Goal: Use online tool/utility: Utilize a website feature to perform a specific function

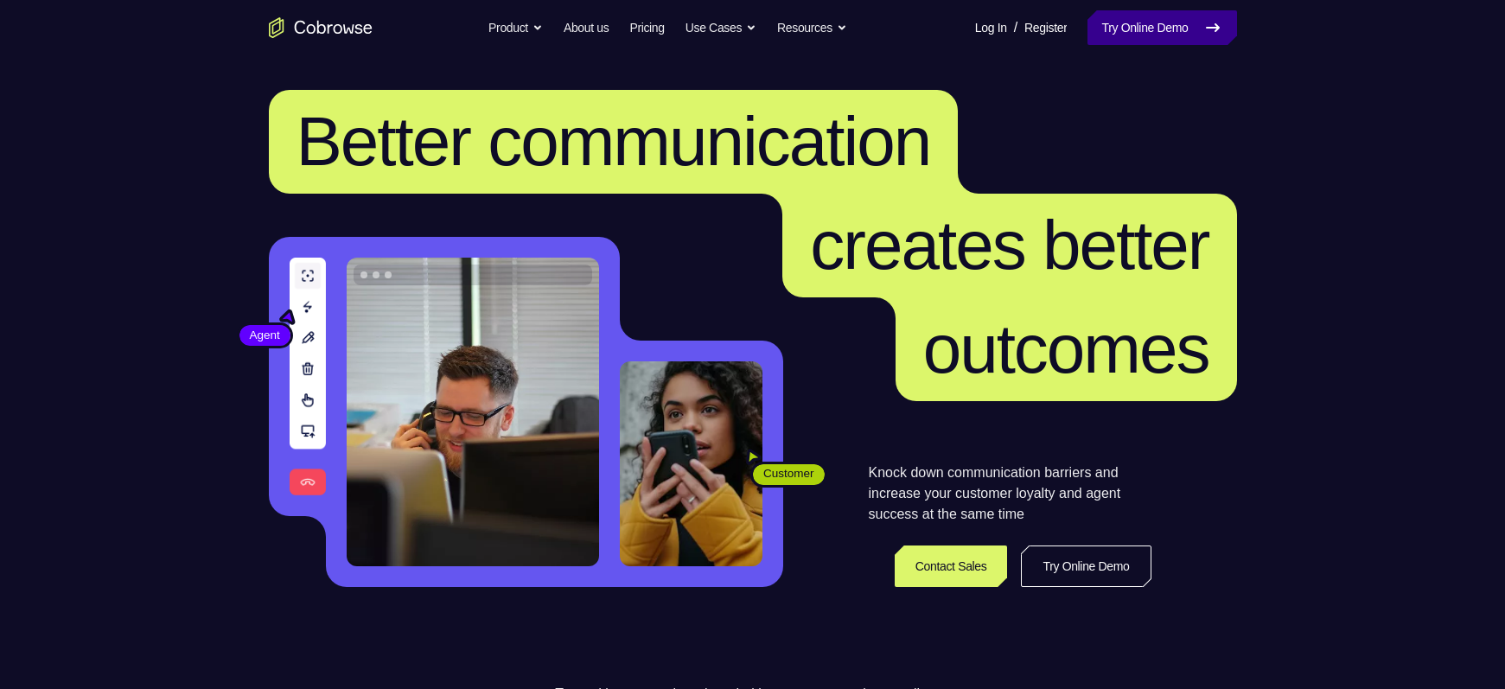
click at [1143, 35] on link "Try Online Demo" at bounding box center [1162, 27] width 149 height 35
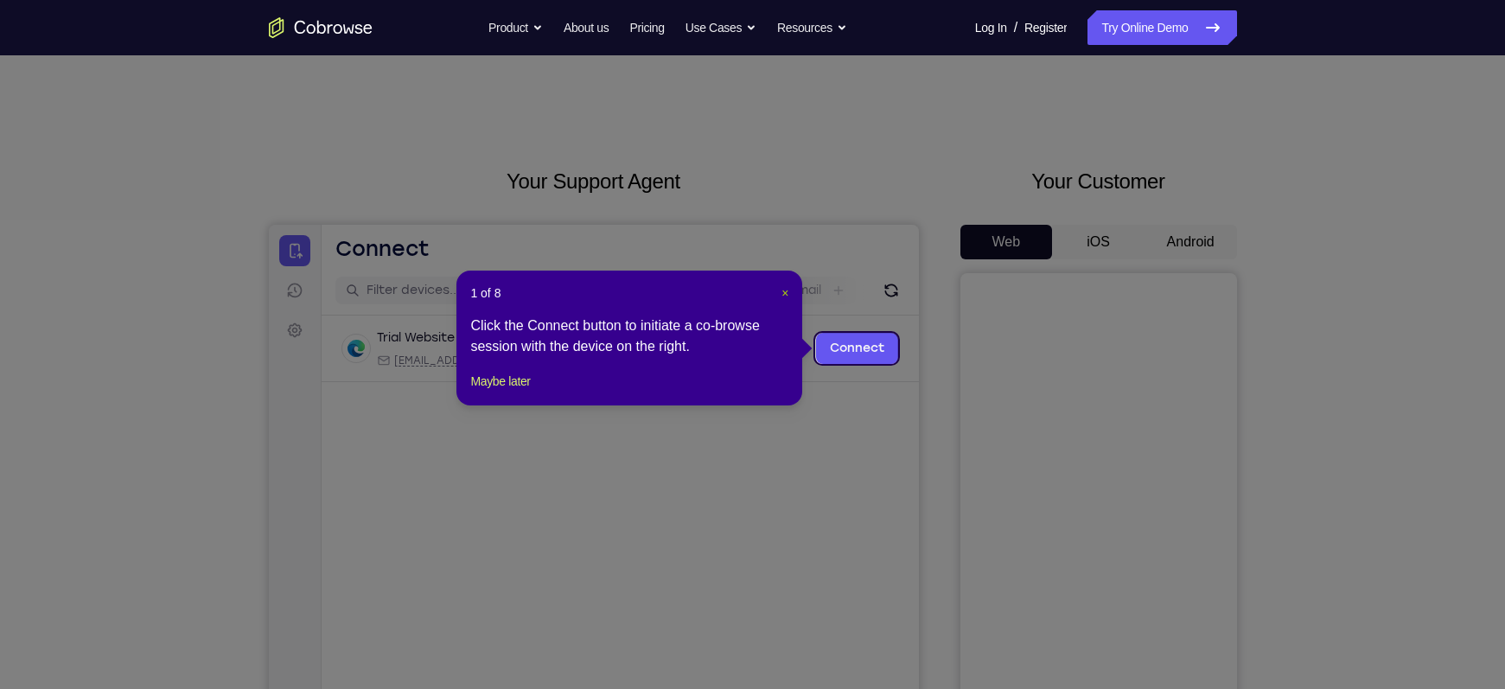
click at [787, 293] on span "×" at bounding box center [785, 293] width 7 height 14
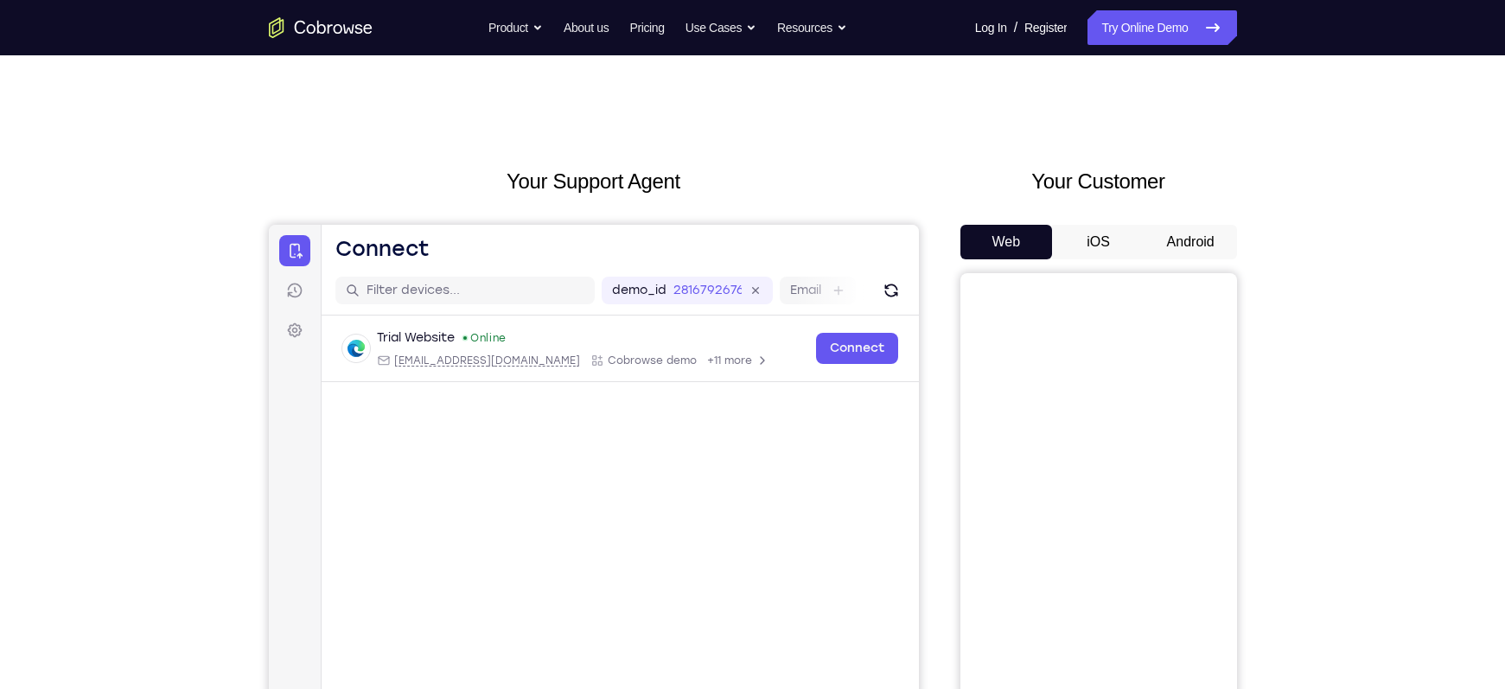
click at [1178, 239] on button "Android" at bounding box center [1191, 242] width 93 height 35
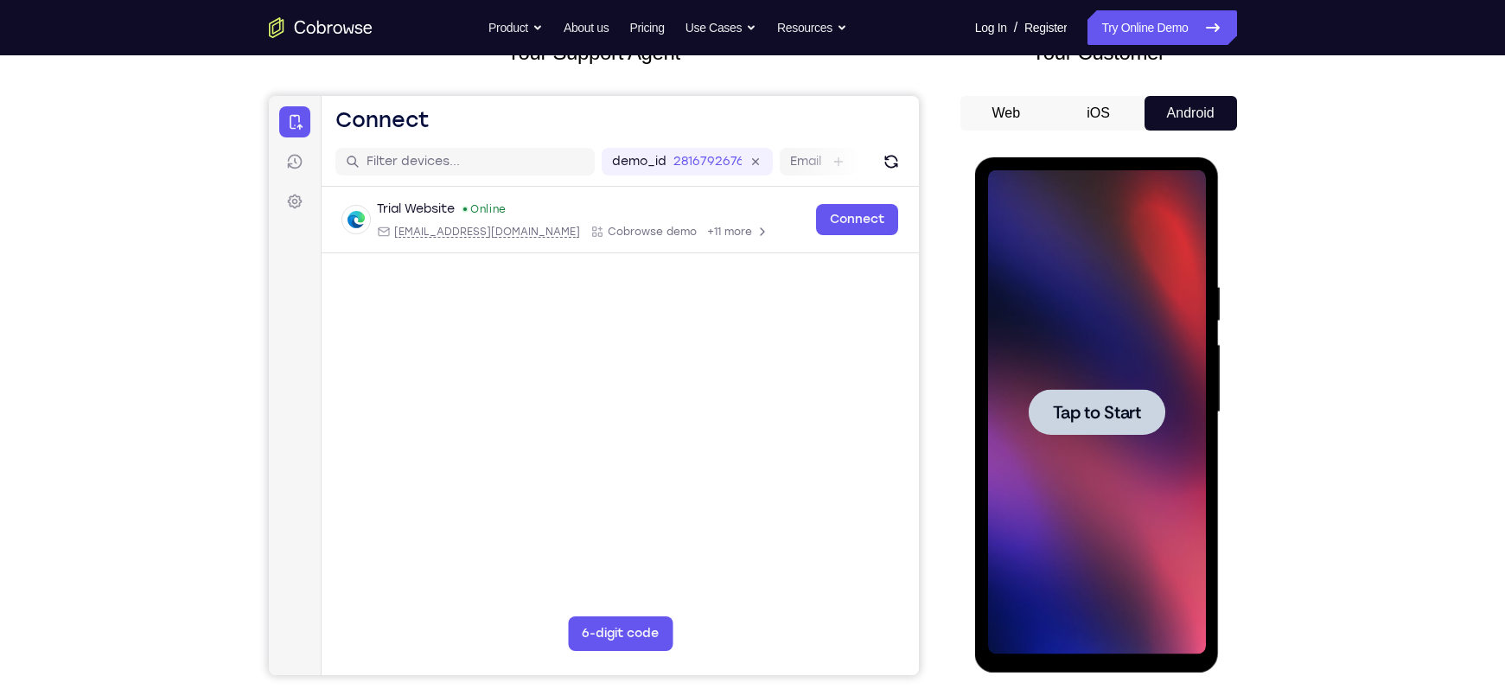
click at [1073, 404] on span "Tap to Start" at bounding box center [1097, 412] width 88 height 17
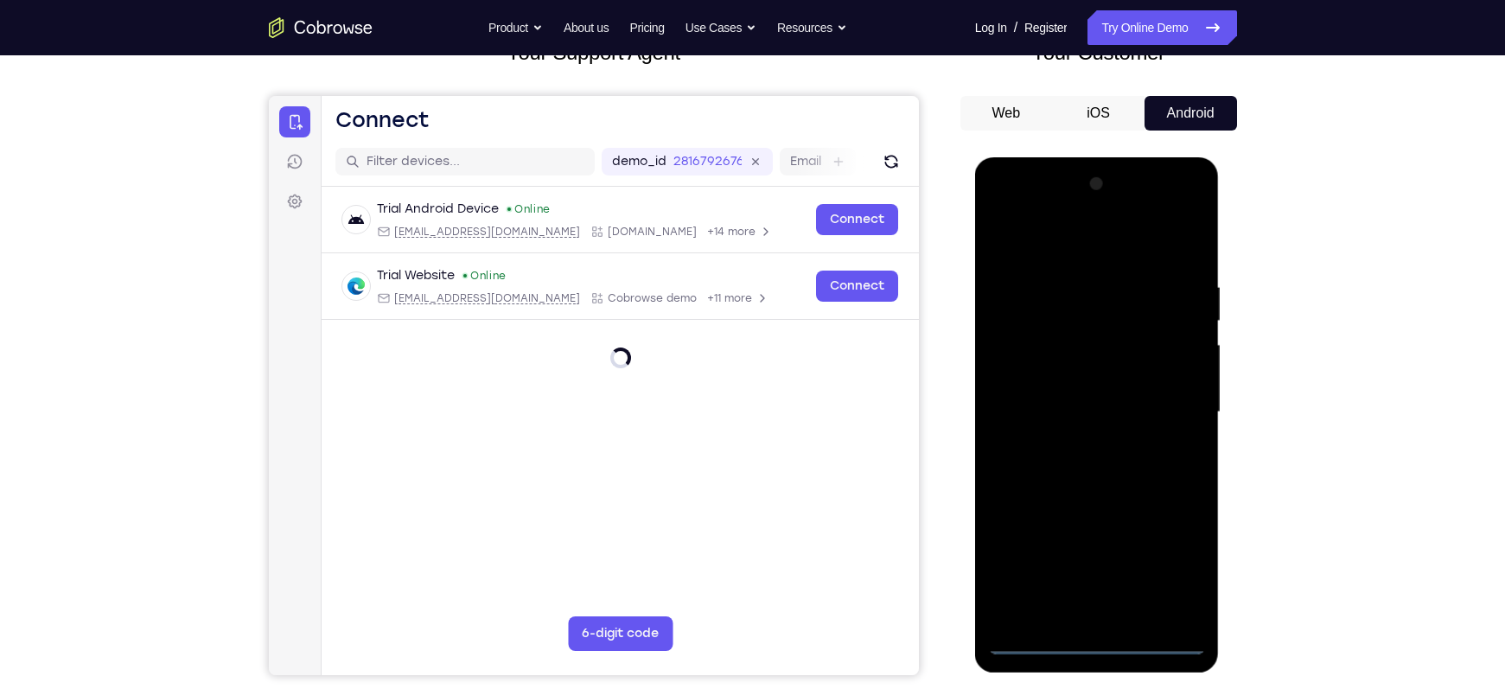
click at [1106, 638] on div at bounding box center [1097, 412] width 218 height 484
click at [1165, 571] on div at bounding box center [1097, 412] width 218 height 484
click at [1061, 248] on div at bounding box center [1097, 412] width 218 height 484
click at [1103, 310] on div at bounding box center [1097, 412] width 218 height 484
click at [1167, 298] on div at bounding box center [1097, 412] width 218 height 484
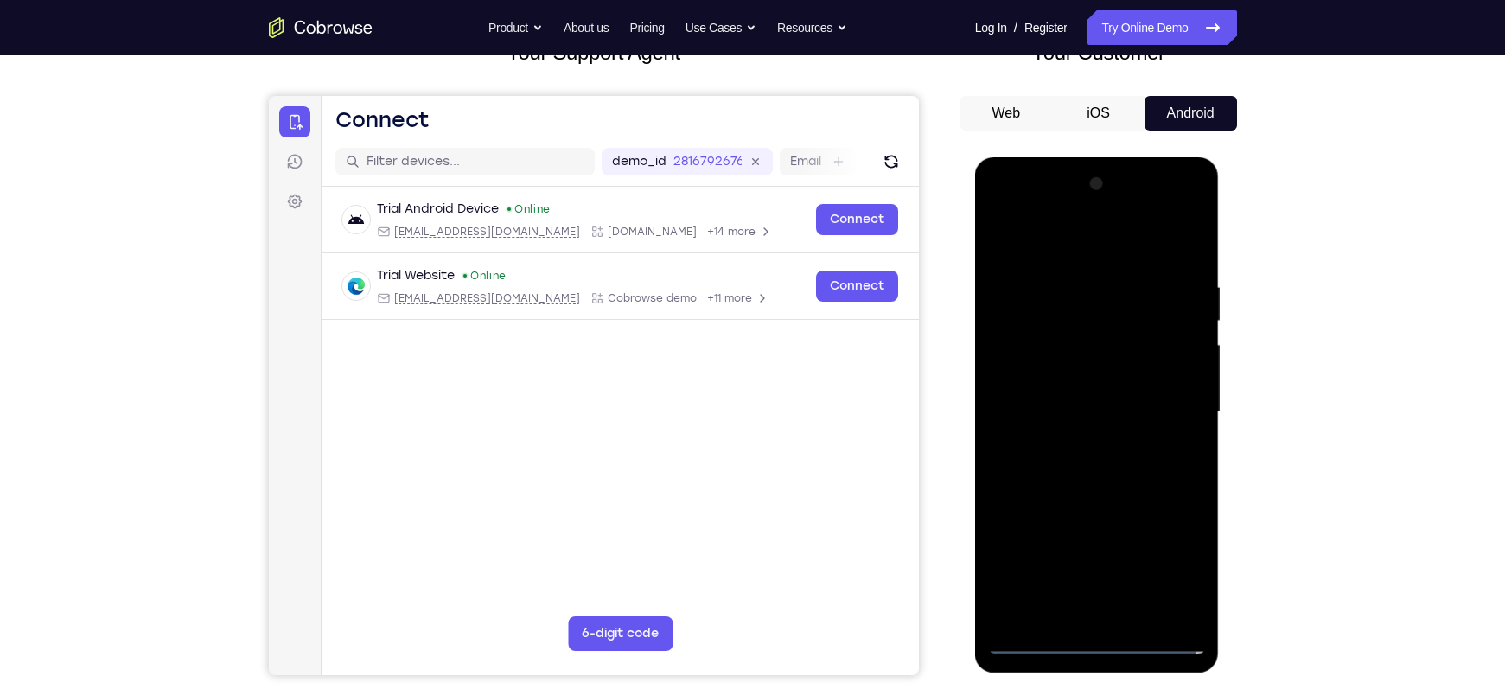
click at [1169, 405] on div at bounding box center [1097, 412] width 218 height 484
click at [1082, 440] on div at bounding box center [1097, 412] width 218 height 484
click at [1074, 397] on div at bounding box center [1097, 412] width 218 height 484
click at [1057, 377] on div at bounding box center [1097, 412] width 218 height 484
click at [1178, 379] on div at bounding box center [1097, 412] width 218 height 484
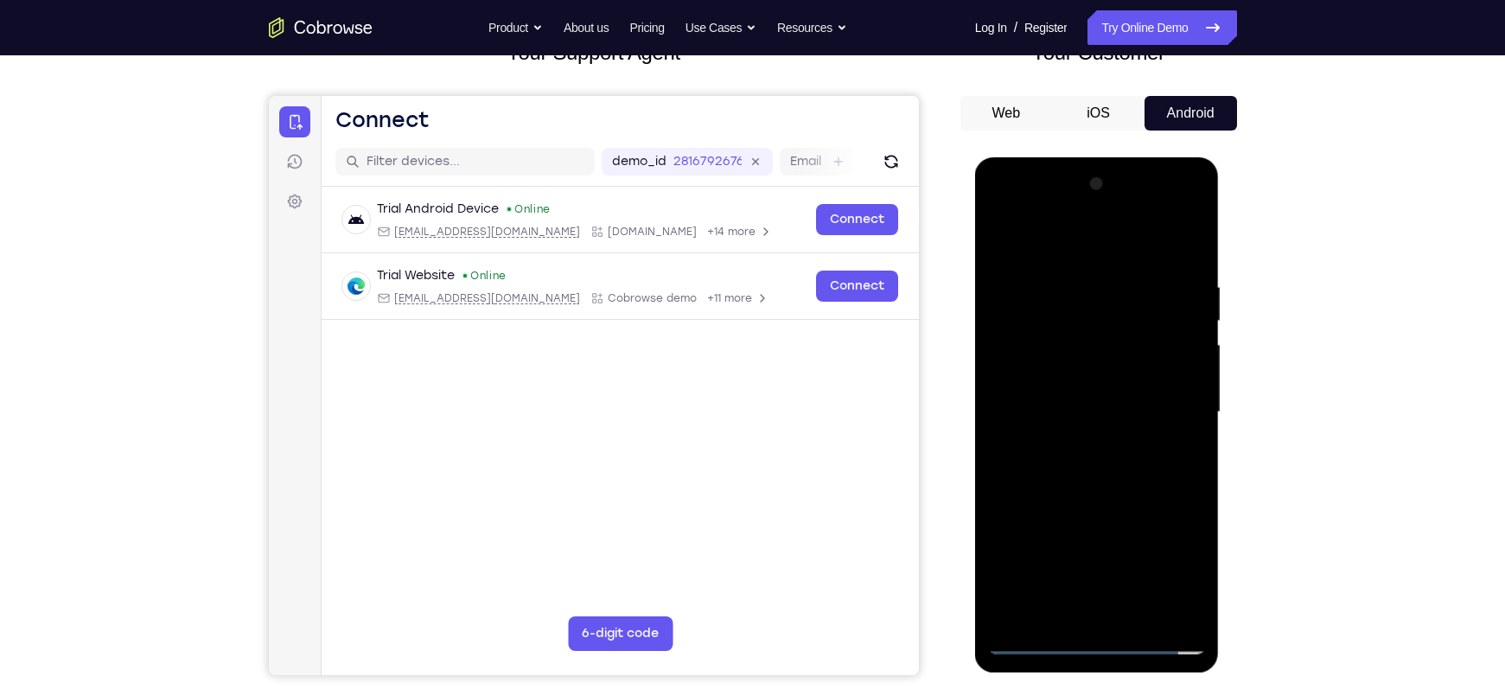
click at [1108, 412] on div at bounding box center [1097, 412] width 218 height 484
click at [1097, 482] on div at bounding box center [1097, 412] width 218 height 484
click at [1101, 465] on div at bounding box center [1097, 412] width 218 height 484
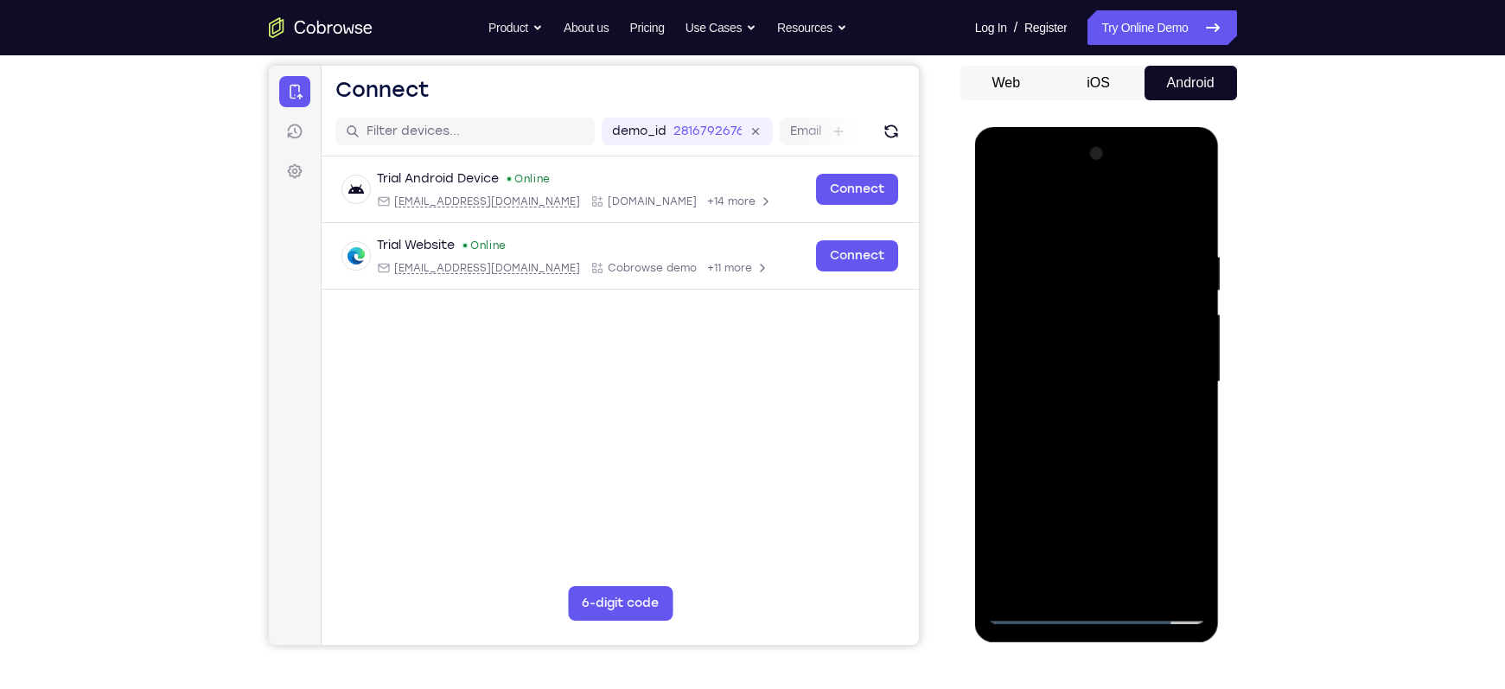
scroll to position [157, 0]
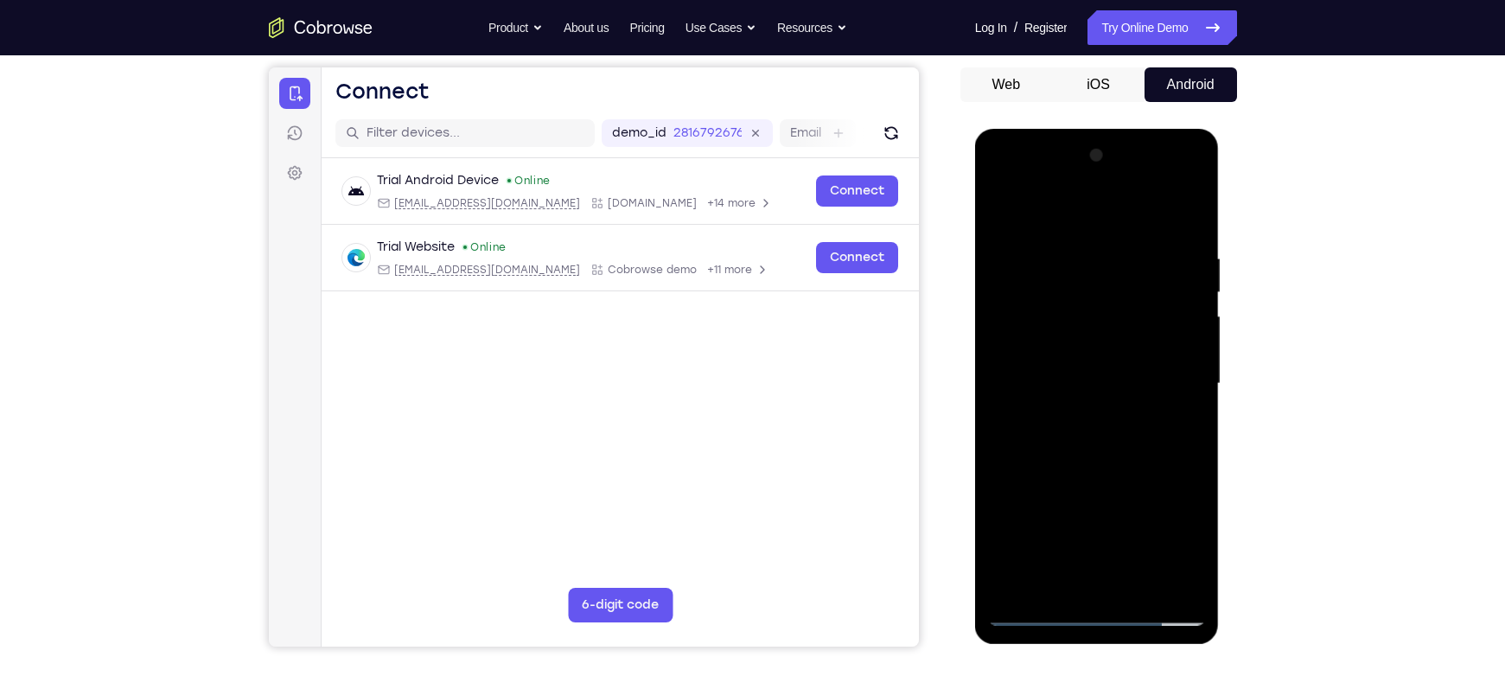
drag, startPoint x: 1047, startPoint y: 334, endPoint x: 1153, endPoint y: 310, distance: 109.1
click at [1153, 310] on div at bounding box center [1097, 384] width 218 height 484
drag, startPoint x: 1153, startPoint y: 310, endPoint x: 1038, endPoint y: 297, distance: 115.7
click at [1038, 297] on div at bounding box center [1097, 384] width 218 height 484
drag, startPoint x: 1063, startPoint y: 220, endPoint x: 1056, endPoint y: 141, distance: 79.0
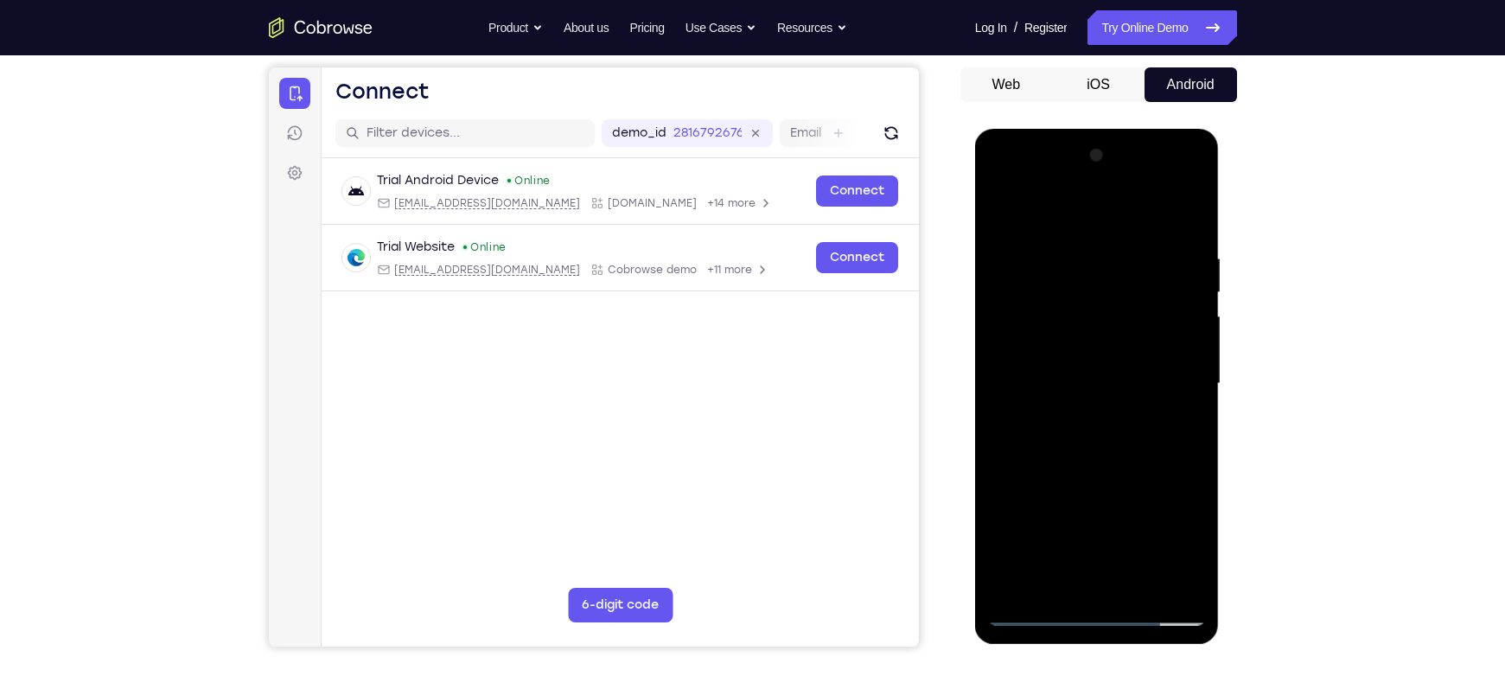
click at [1056, 142] on div at bounding box center [1097, 384] width 218 height 484
click at [1084, 439] on div at bounding box center [1097, 384] width 218 height 484
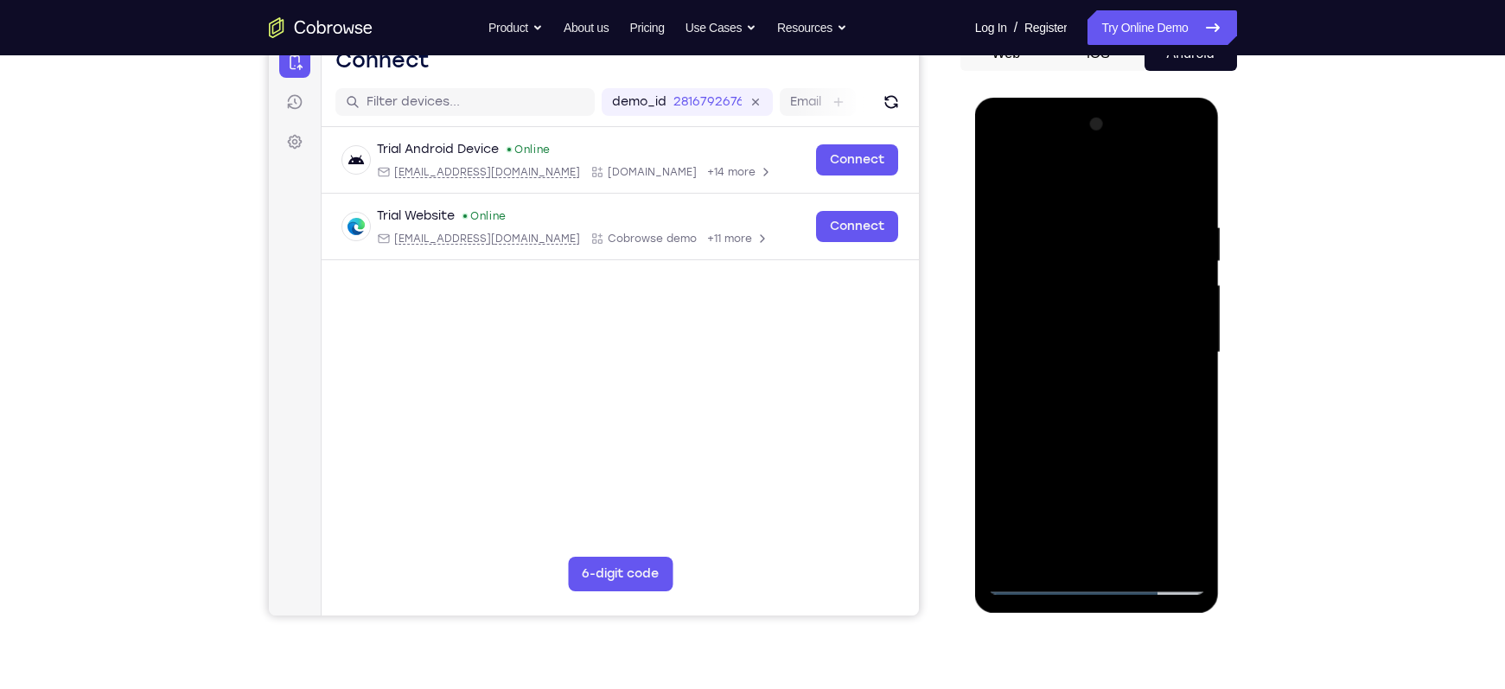
scroll to position [191, 0]
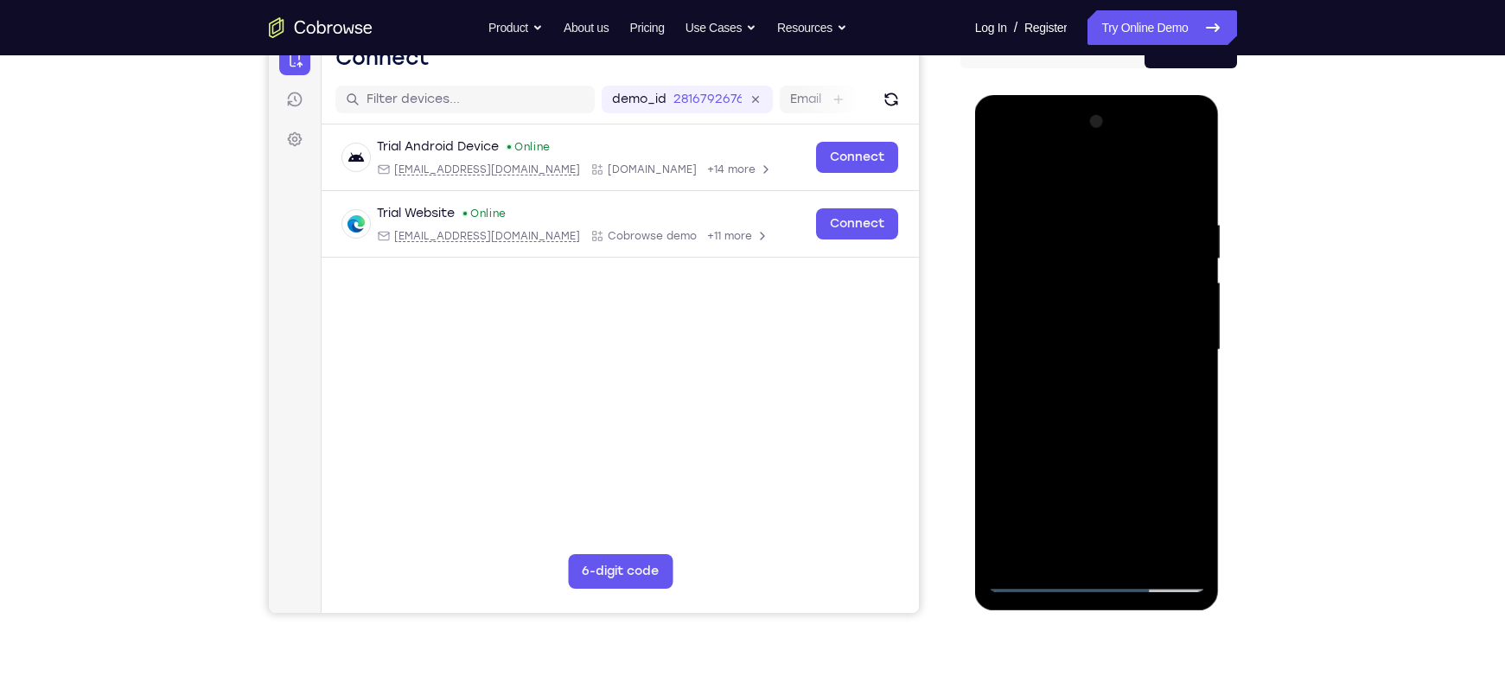
click at [1104, 423] on div at bounding box center [1097, 350] width 218 height 484
click at [1082, 227] on div at bounding box center [1097, 350] width 218 height 484
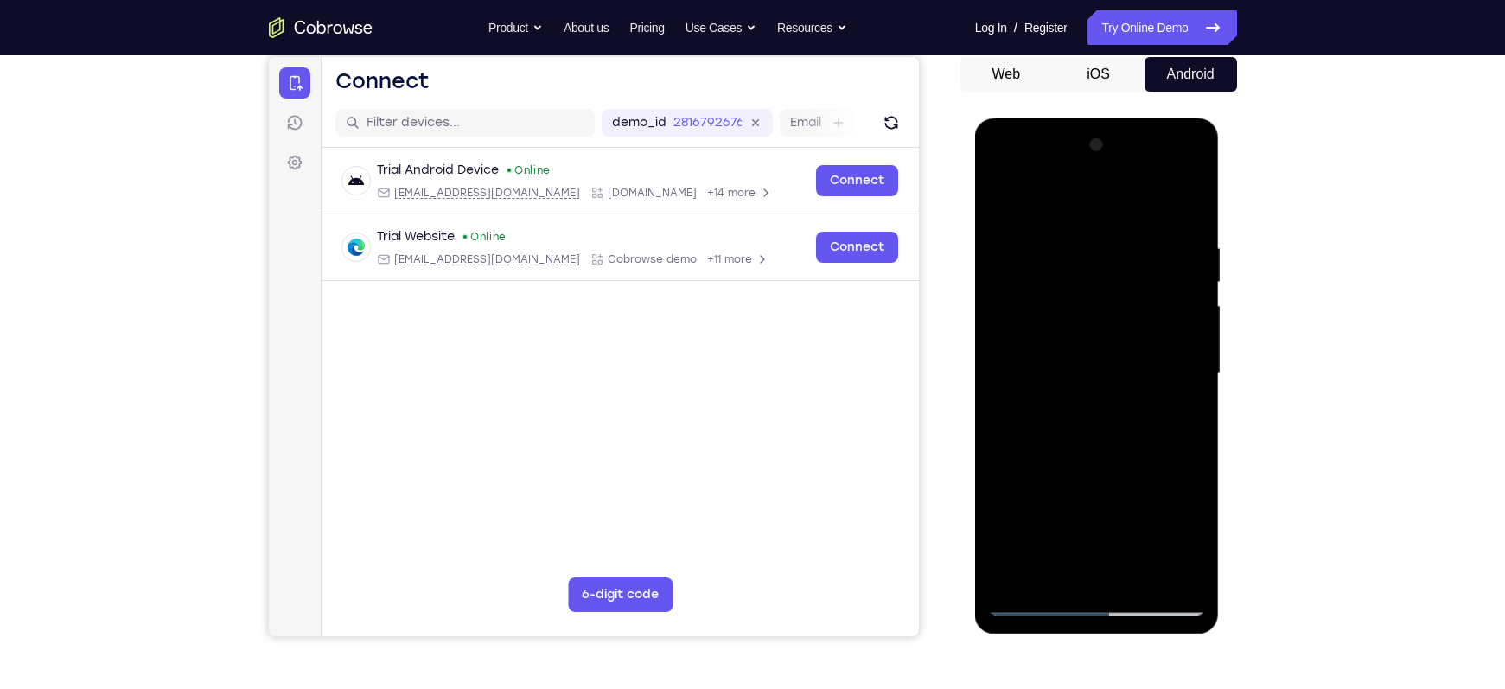
scroll to position [167, 0]
click at [1186, 207] on div at bounding box center [1097, 374] width 218 height 484
click at [1192, 197] on div at bounding box center [1097, 374] width 218 height 484
click at [1074, 237] on div at bounding box center [1097, 374] width 218 height 484
click at [1057, 232] on div at bounding box center [1097, 374] width 218 height 484
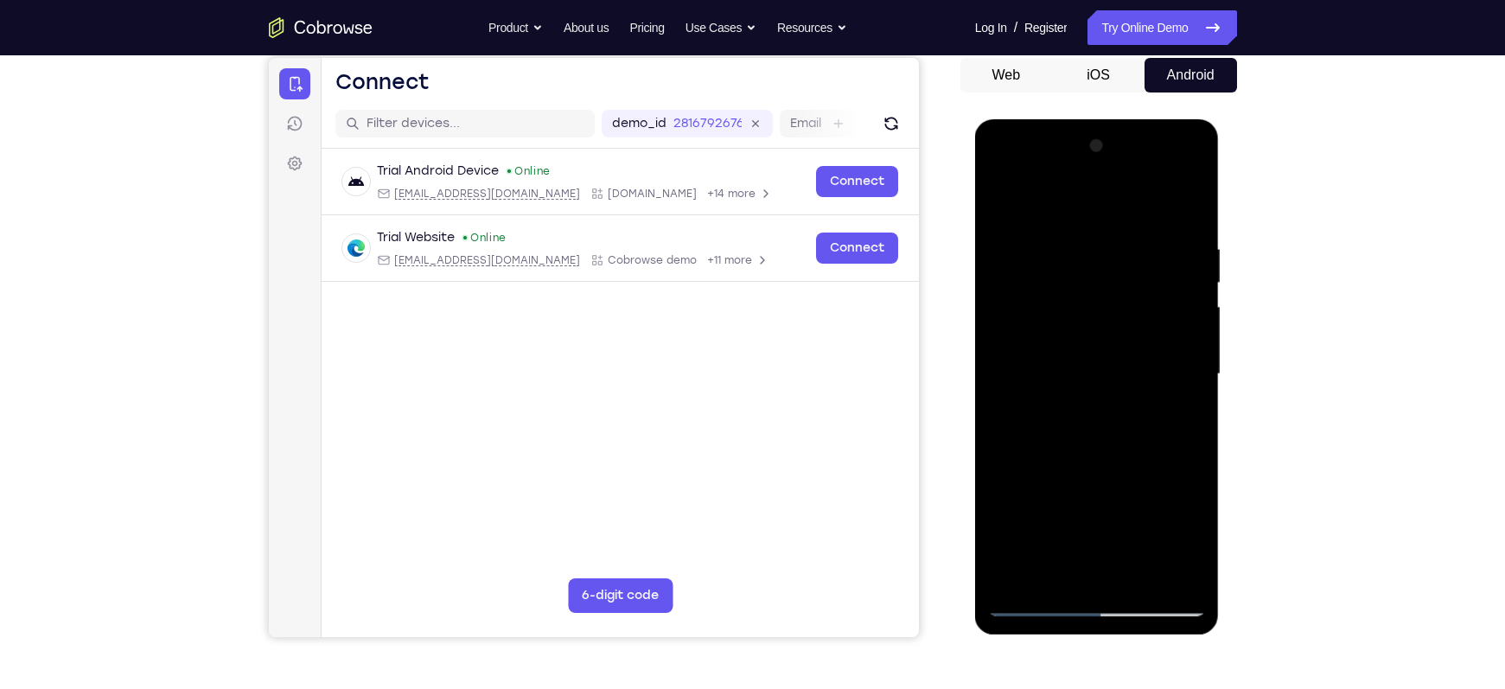
click at [1024, 243] on div at bounding box center [1097, 374] width 218 height 484
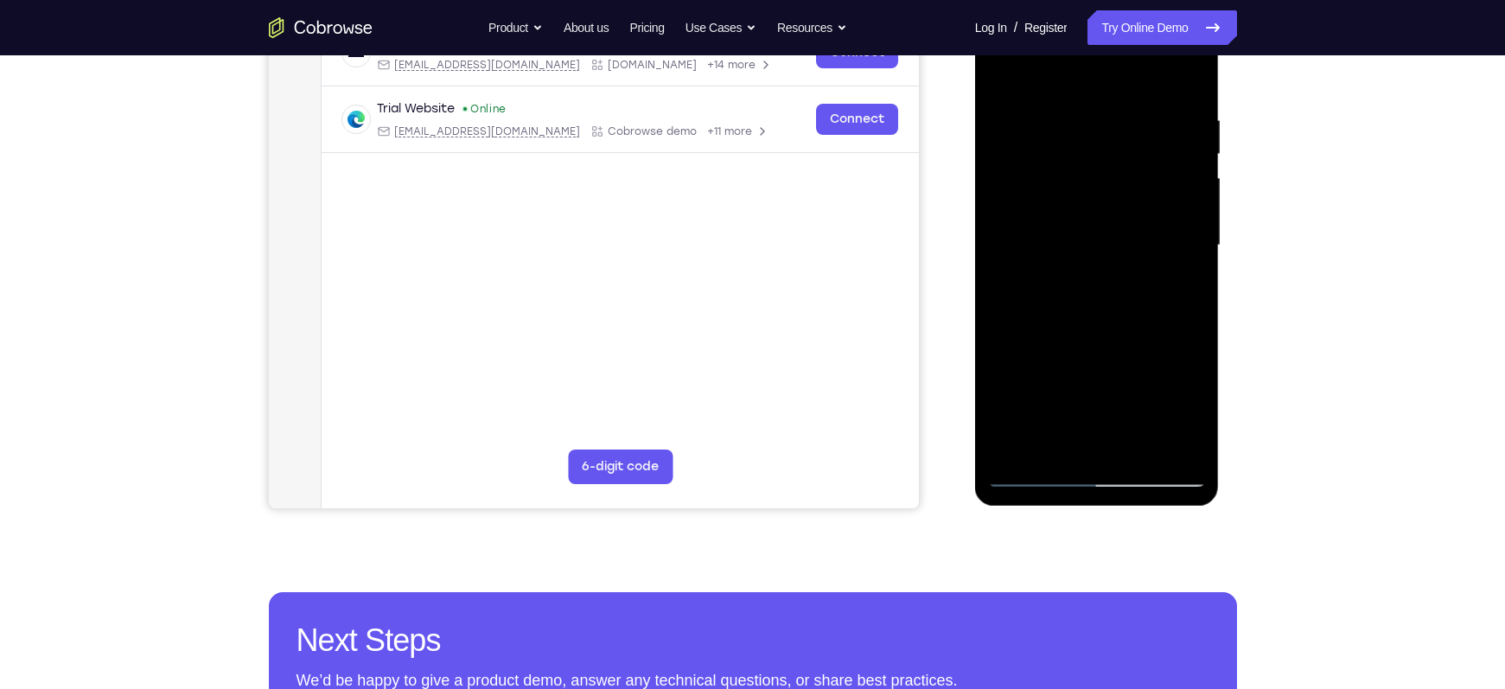
scroll to position [357, 0]
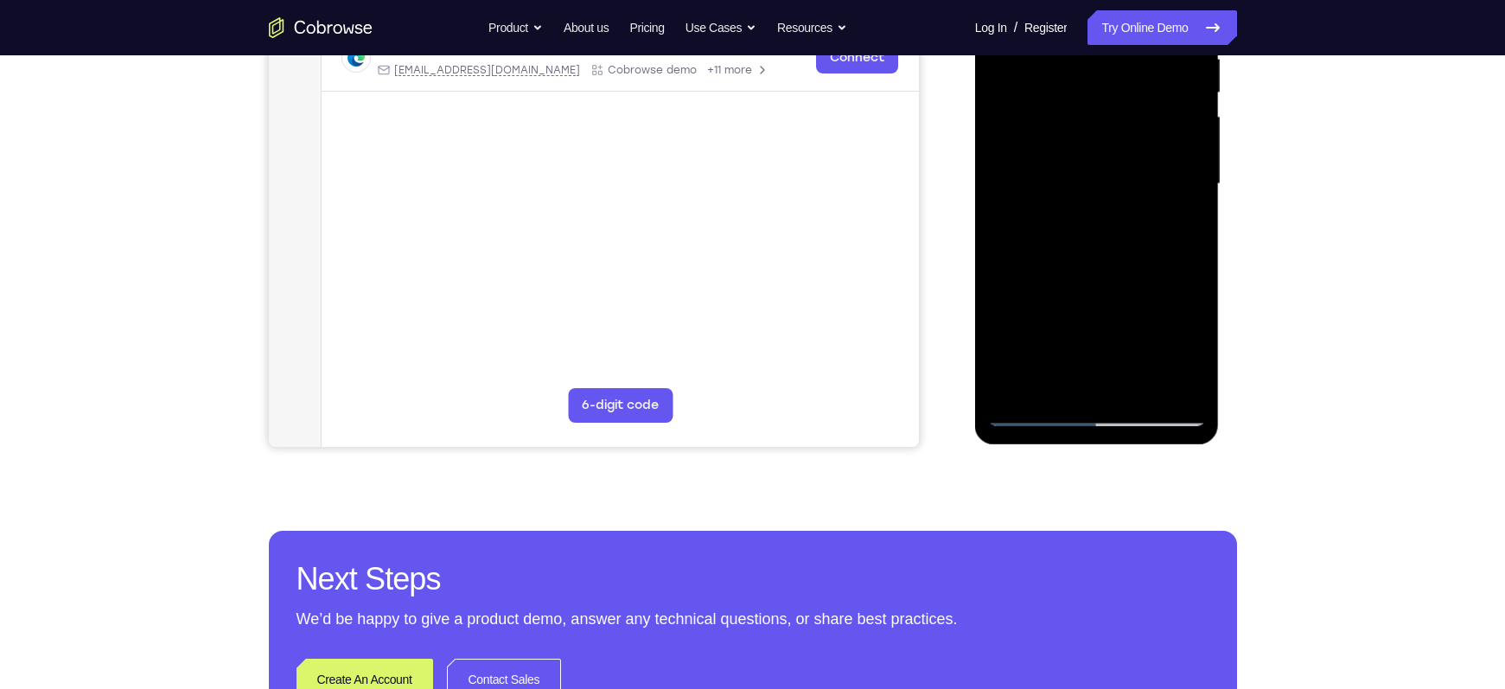
click at [1145, 389] on div at bounding box center [1097, 184] width 218 height 484
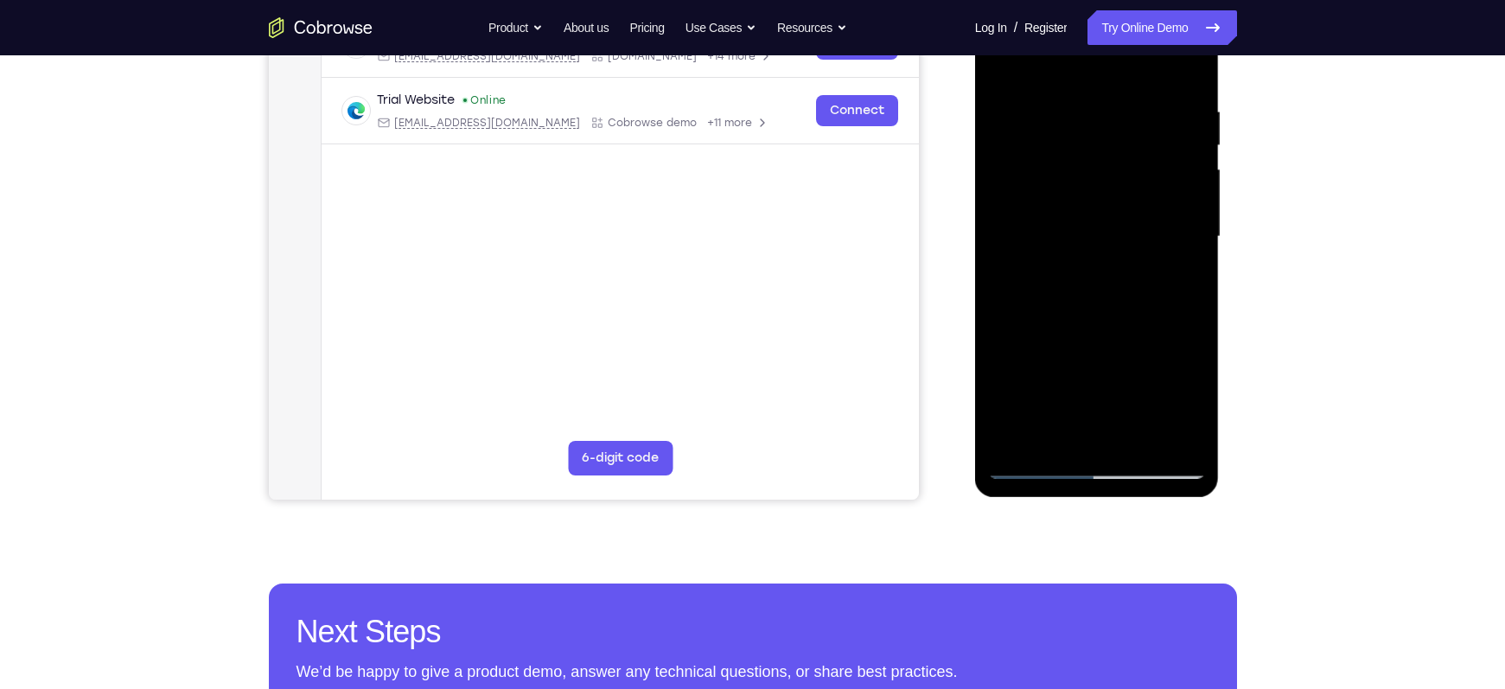
click at [1091, 324] on div at bounding box center [1097, 237] width 218 height 484
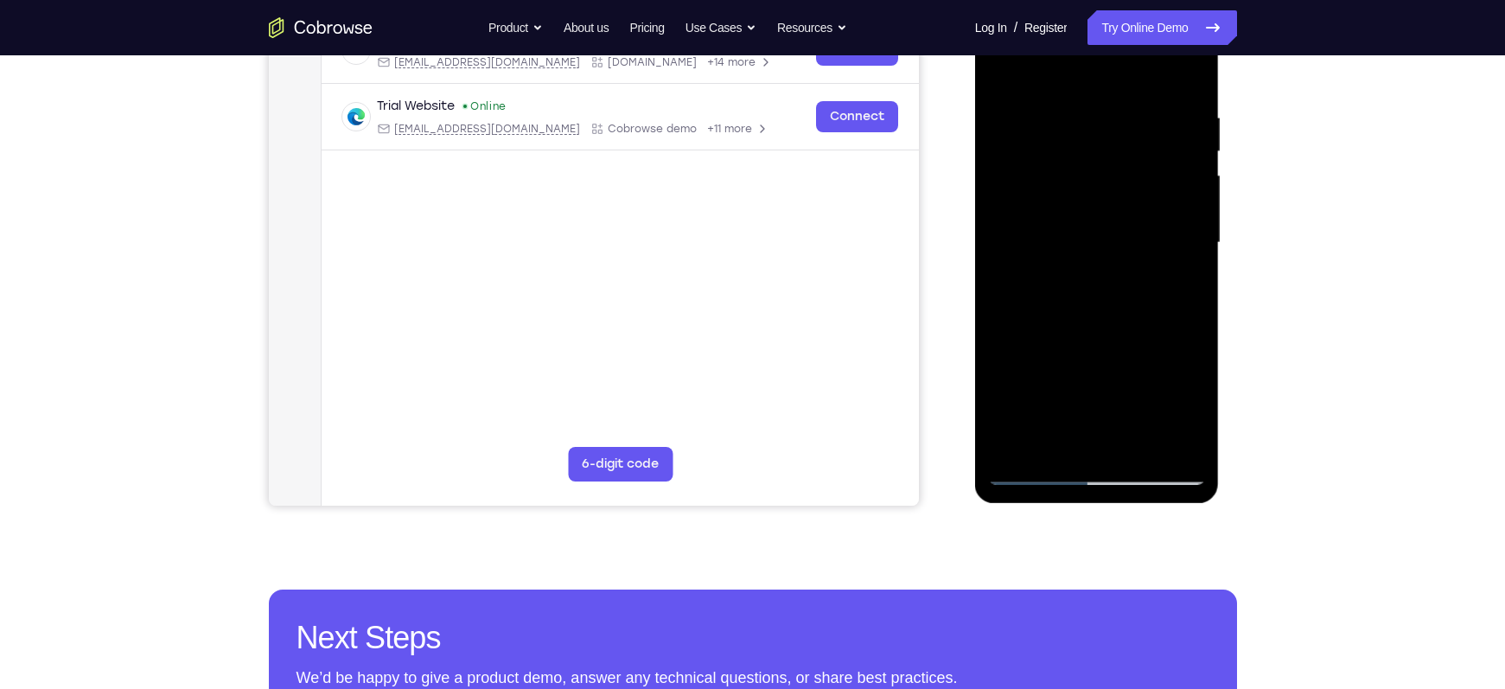
scroll to position [330, 0]
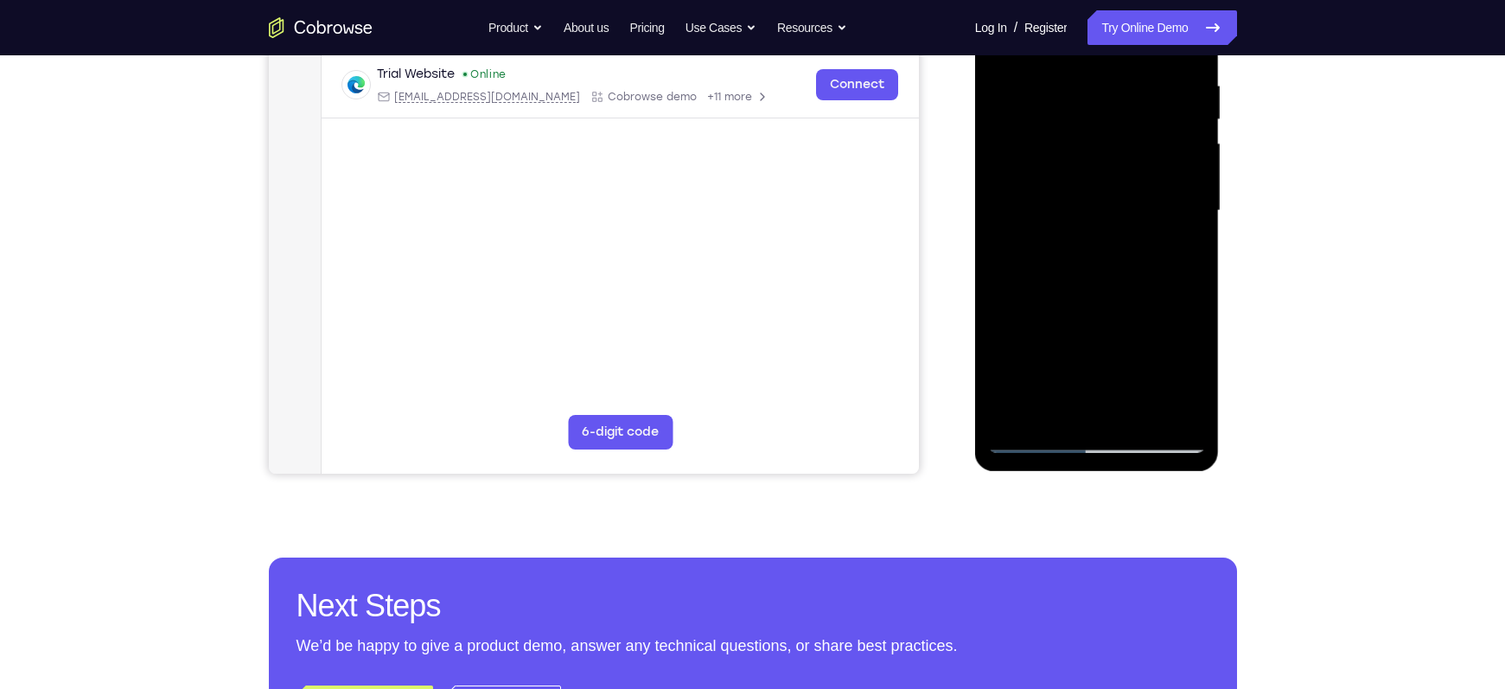
drag, startPoint x: 1068, startPoint y: 364, endPoint x: 1069, endPoint y: 293, distance: 70.9
click at [1069, 293] on div at bounding box center [1097, 211] width 218 height 484
click at [1014, 381] on div at bounding box center [1097, 211] width 218 height 484
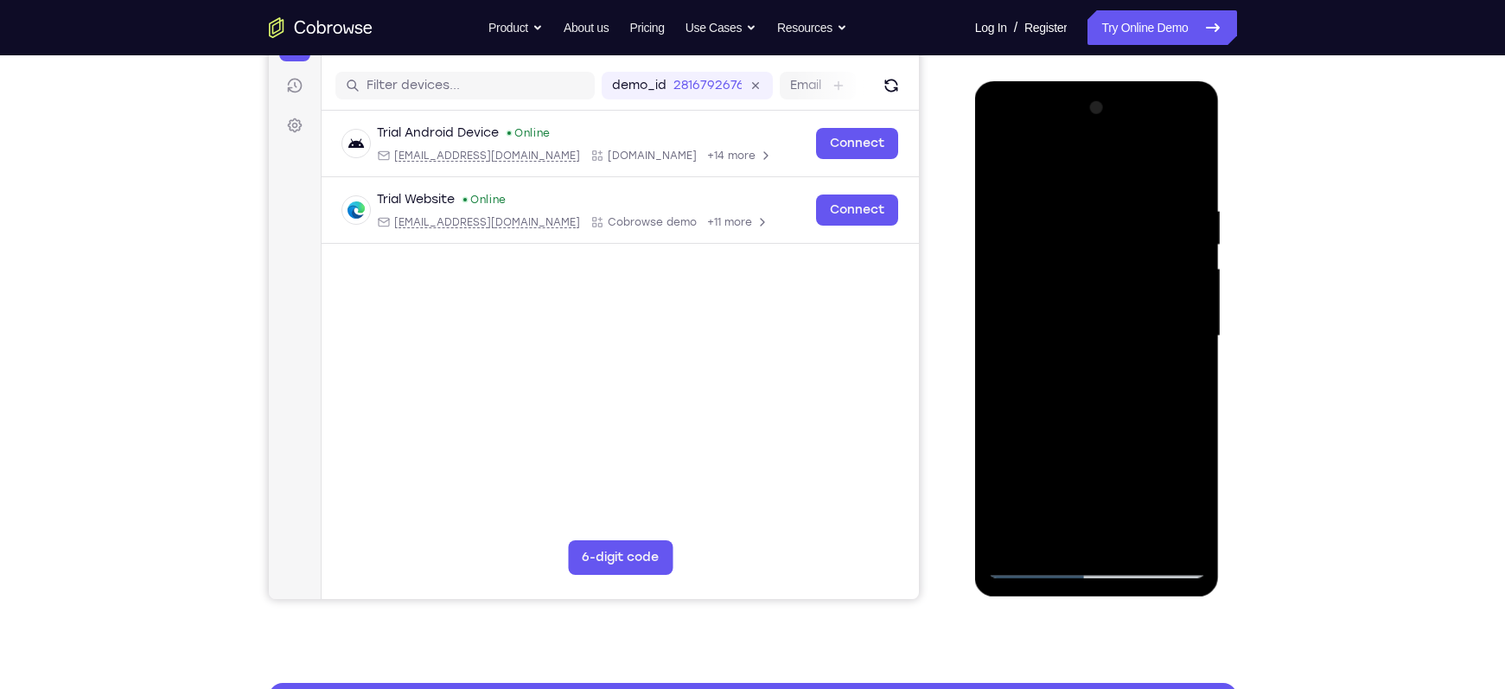
scroll to position [204, 0]
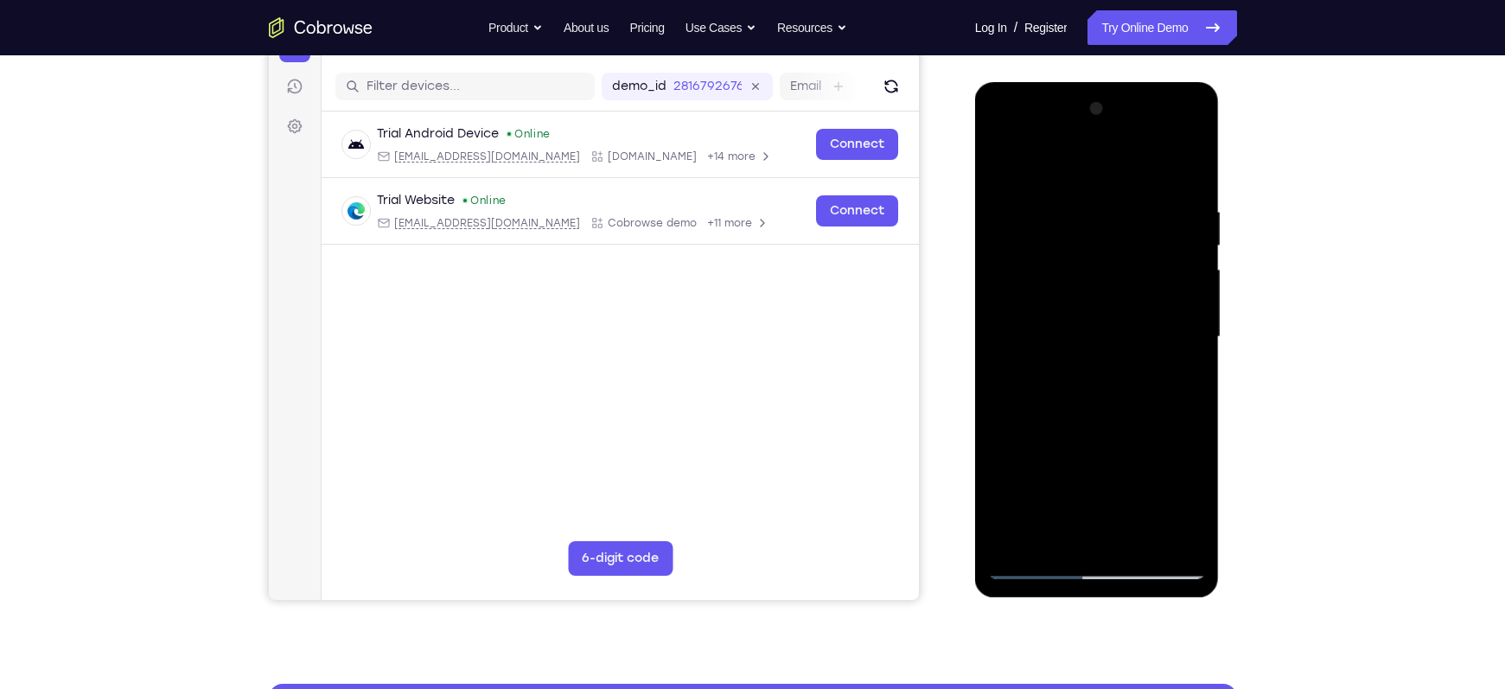
click at [1001, 166] on div at bounding box center [1097, 337] width 218 height 484
click at [1009, 161] on div at bounding box center [1097, 337] width 218 height 484
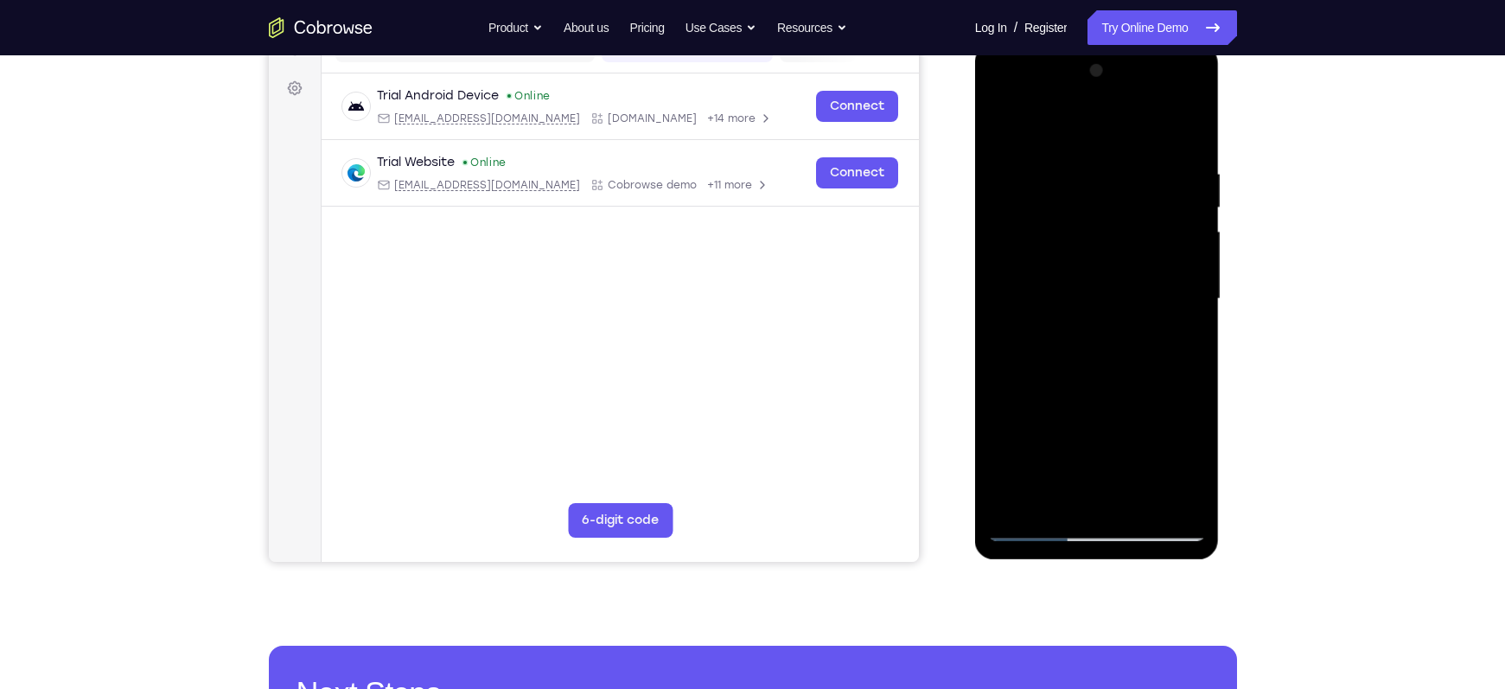
scroll to position [240, 0]
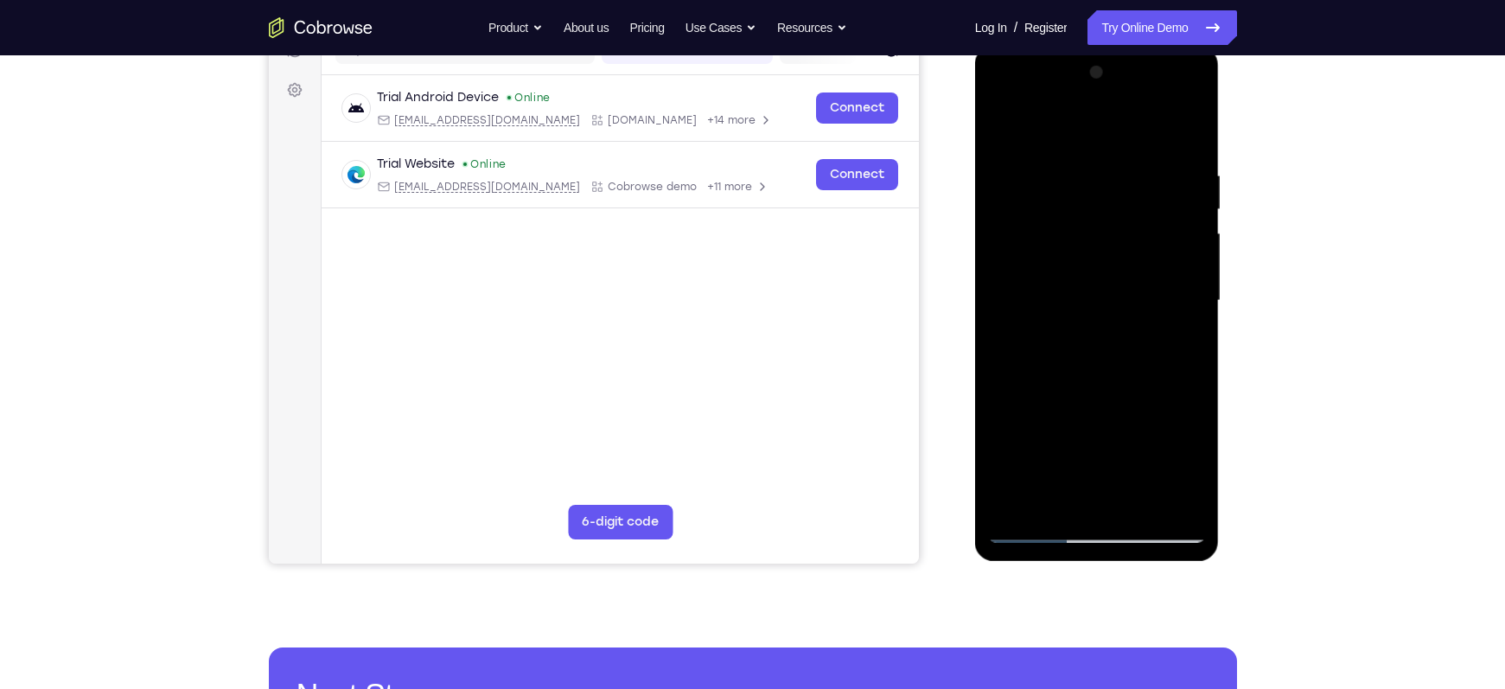
drag, startPoint x: 1164, startPoint y: 187, endPoint x: 1065, endPoint y: 174, distance: 99.4
click at [1065, 174] on div at bounding box center [1097, 301] width 218 height 484
drag, startPoint x: 1165, startPoint y: 175, endPoint x: 1002, endPoint y: 159, distance: 164.1
click at [1002, 159] on div at bounding box center [1097, 301] width 218 height 484
drag, startPoint x: 1197, startPoint y: 170, endPoint x: 1053, endPoint y: 144, distance: 146.7
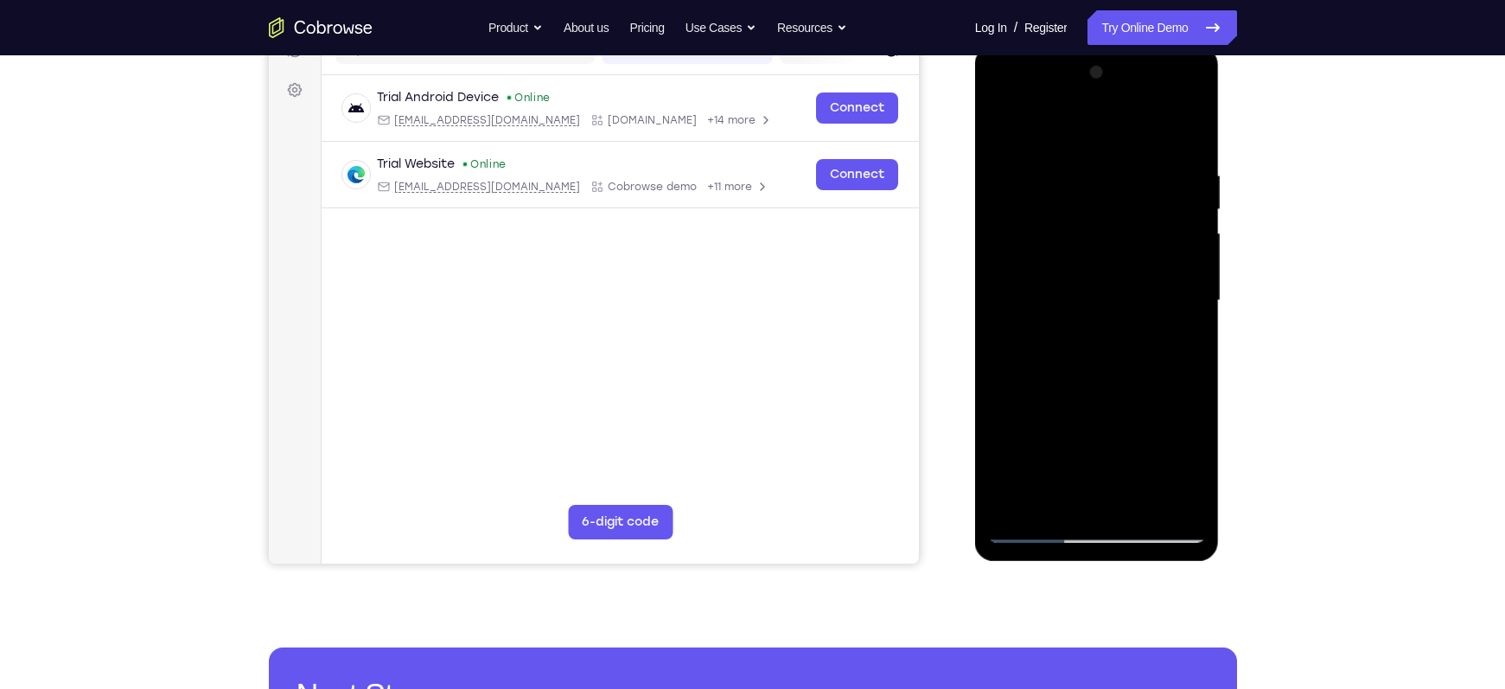
click at [1053, 144] on div at bounding box center [1097, 301] width 218 height 484
click at [1137, 161] on div at bounding box center [1097, 301] width 218 height 484
click at [1189, 135] on div at bounding box center [1097, 301] width 218 height 484
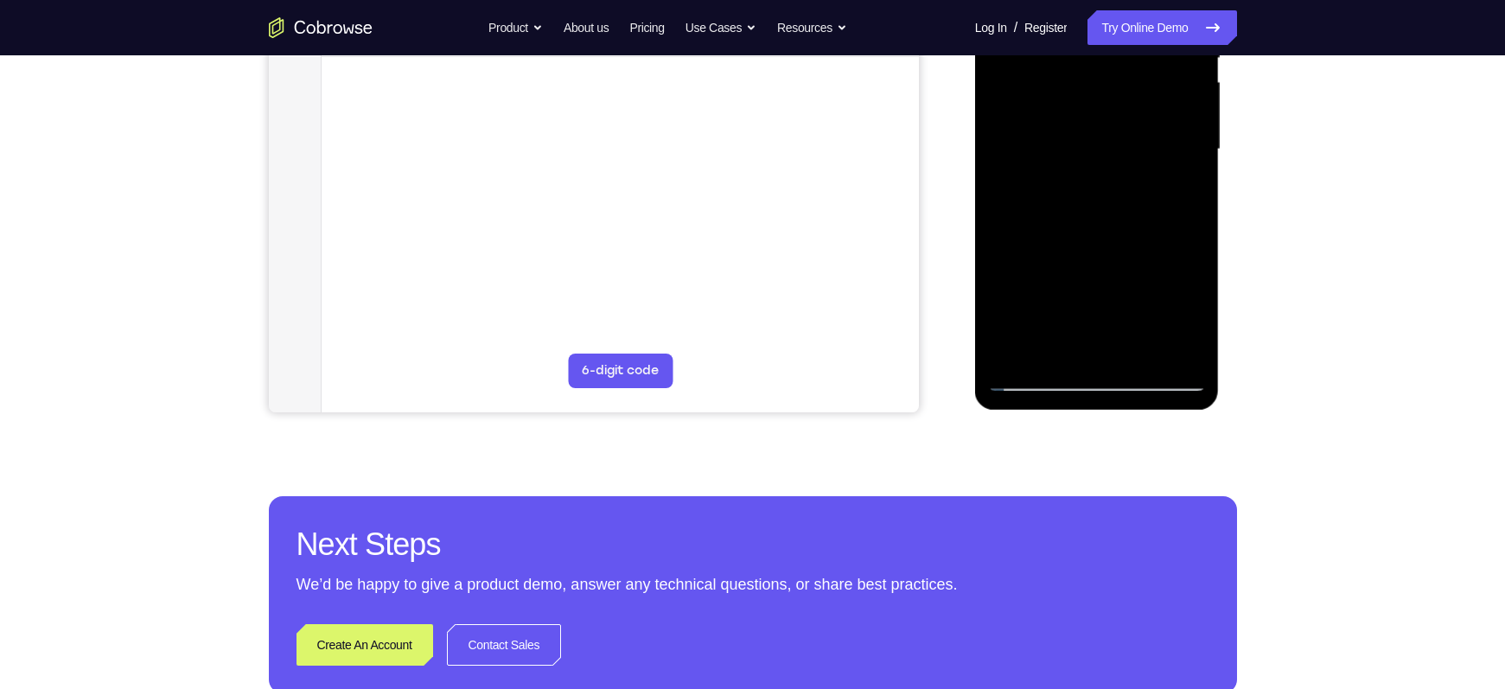
scroll to position [393, 0]
click at [1139, 349] on div at bounding box center [1097, 149] width 218 height 484
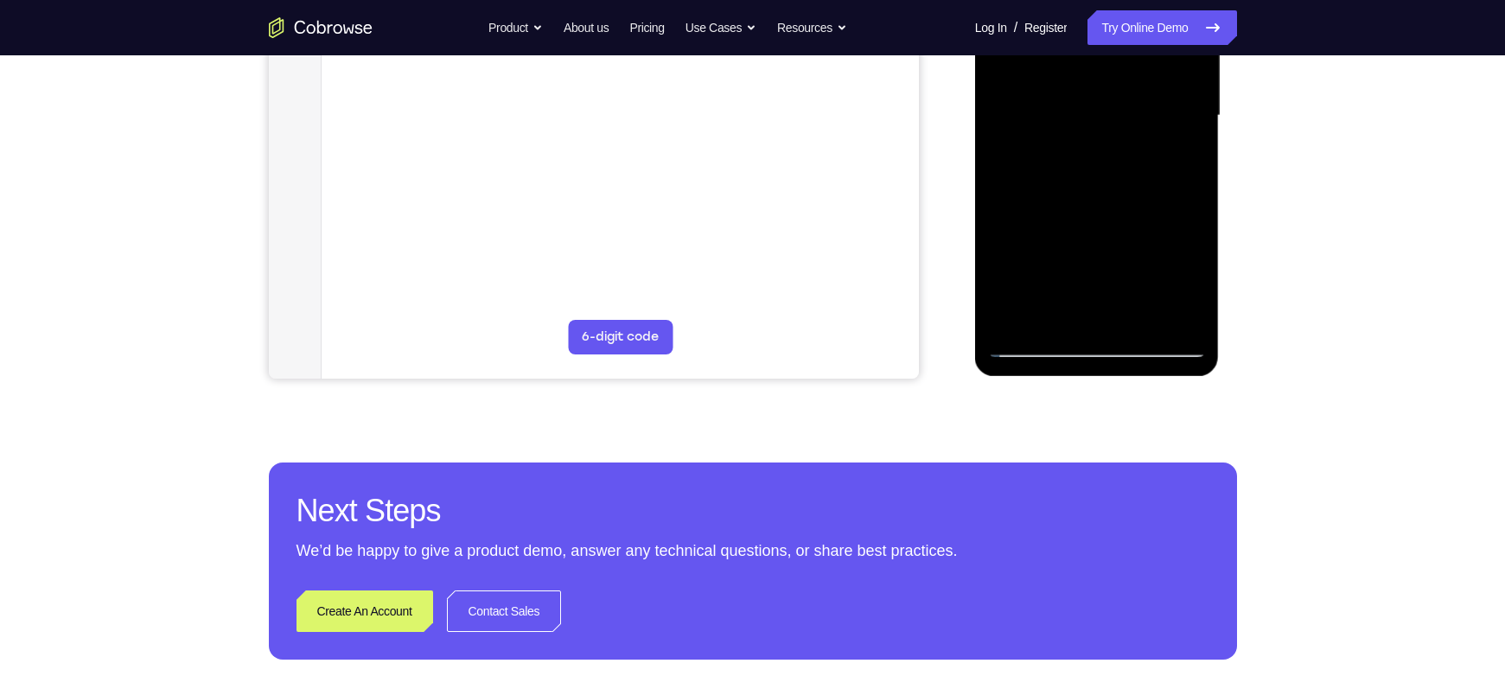
scroll to position [426, 0]
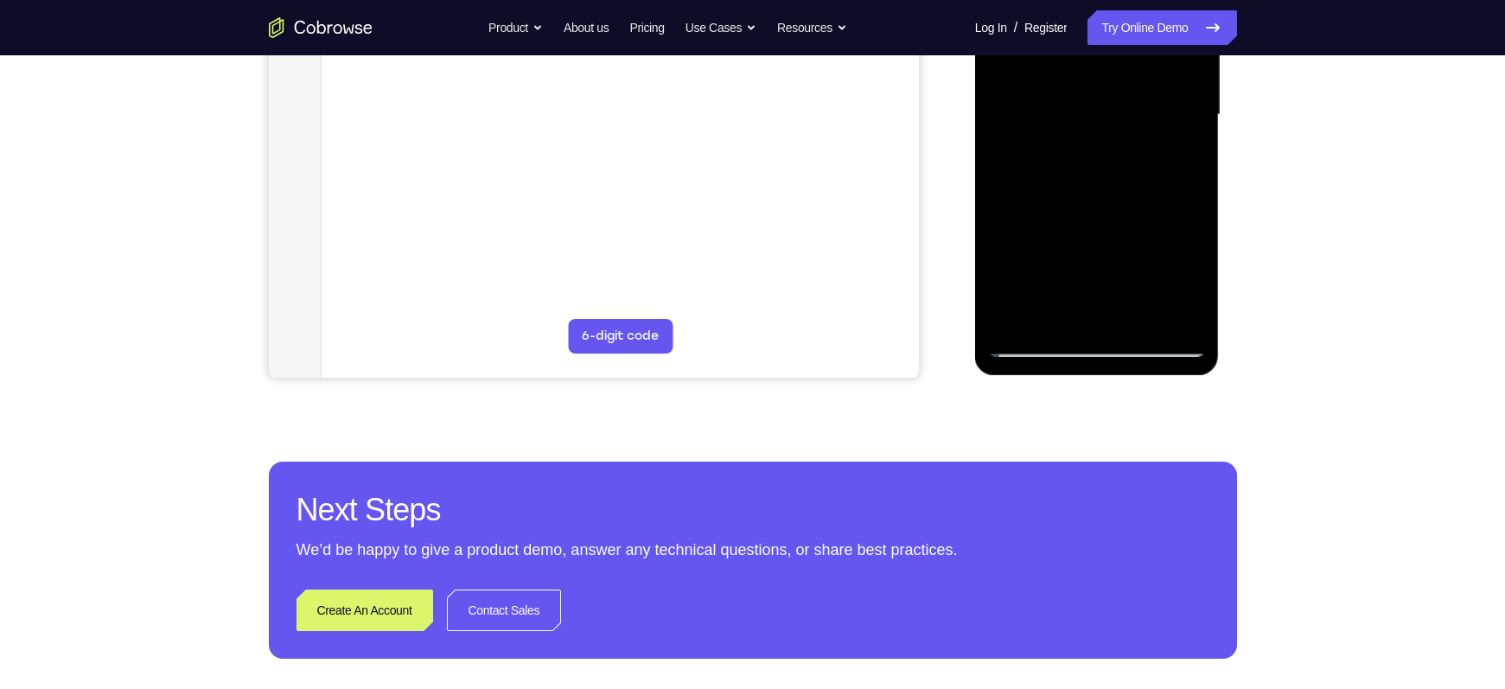
click at [1039, 344] on div at bounding box center [1097, 115] width 218 height 484
click at [1134, 316] on div at bounding box center [1097, 115] width 218 height 484
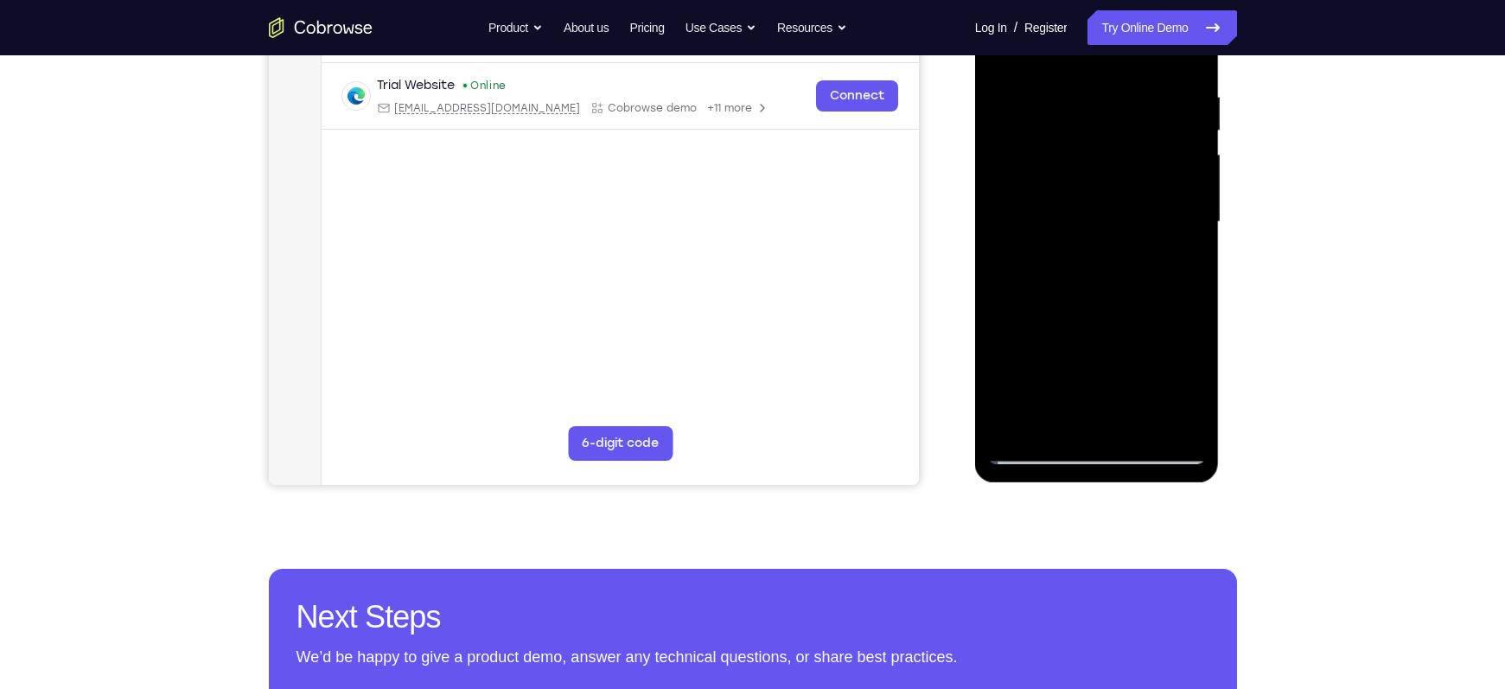
scroll to position [318, 0]
click at [1071, 239] on div at bounding box center [1097, 223] width 218 height 484
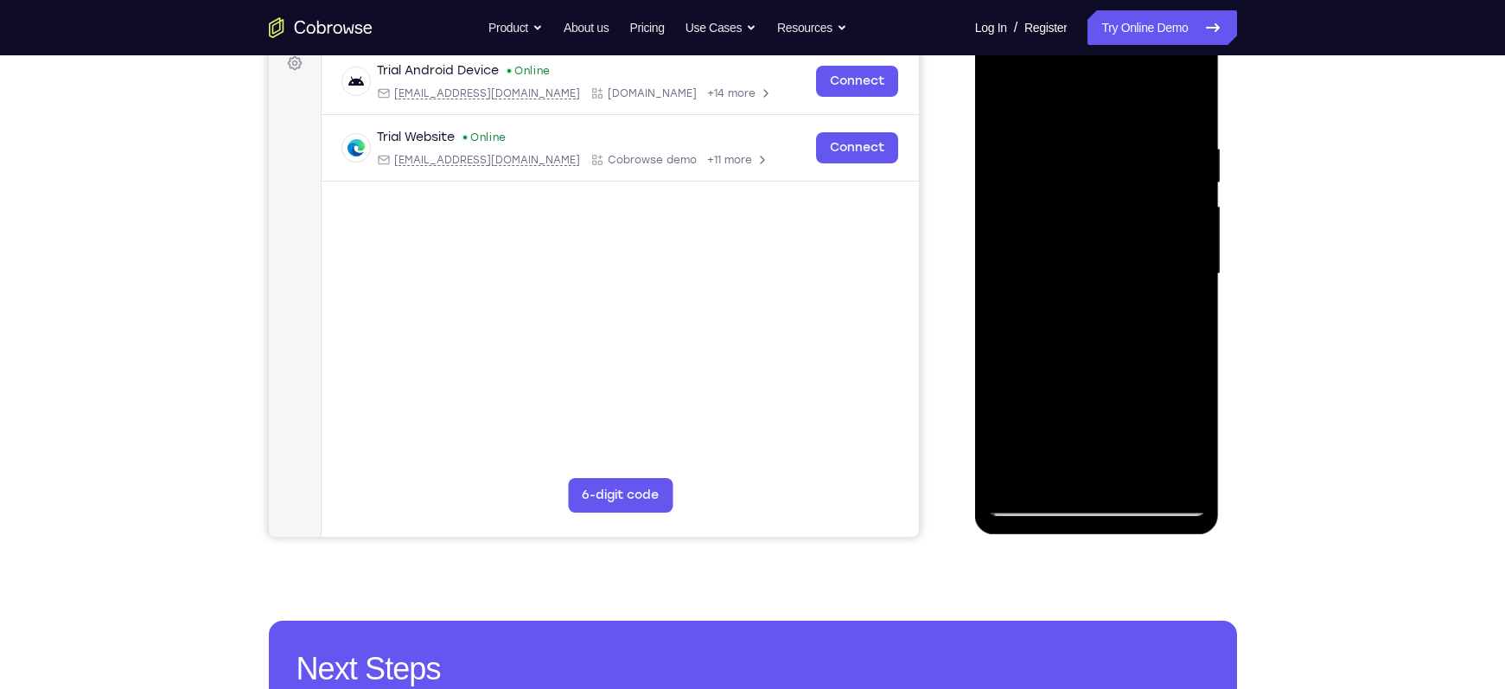
scroll to position [201, 0]
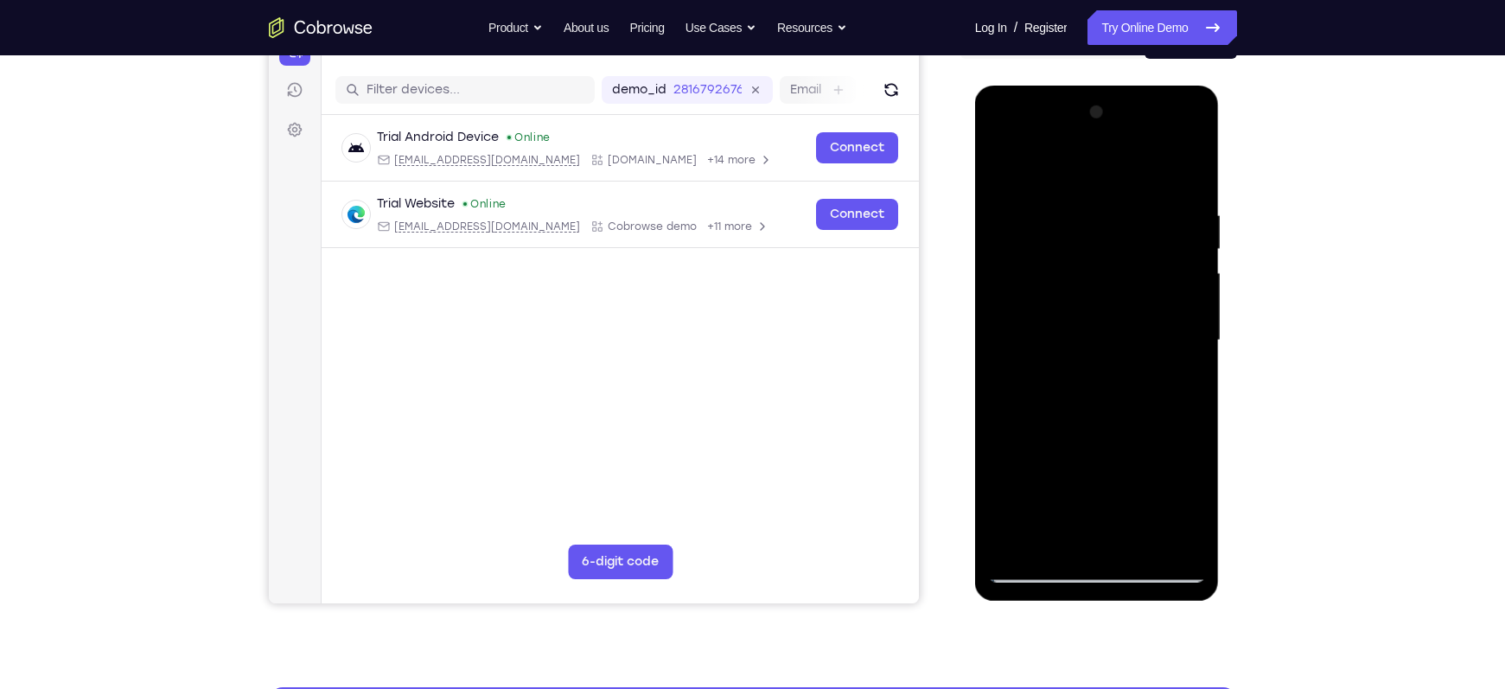
click at [1005, 172] on div at bounding box center [1097, 341] width 218 height 484
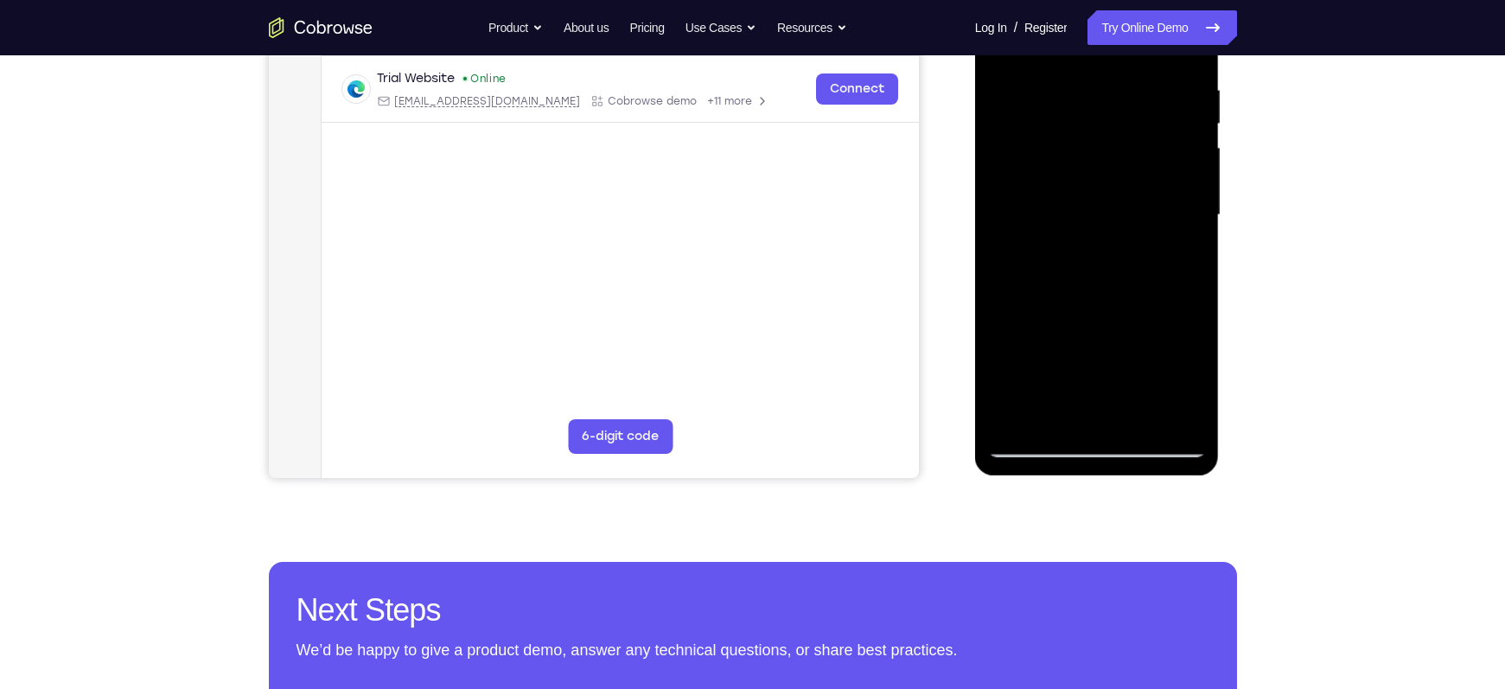
click at [1037, 442] on div at bounding box center [1097, 215] width 218 height 484
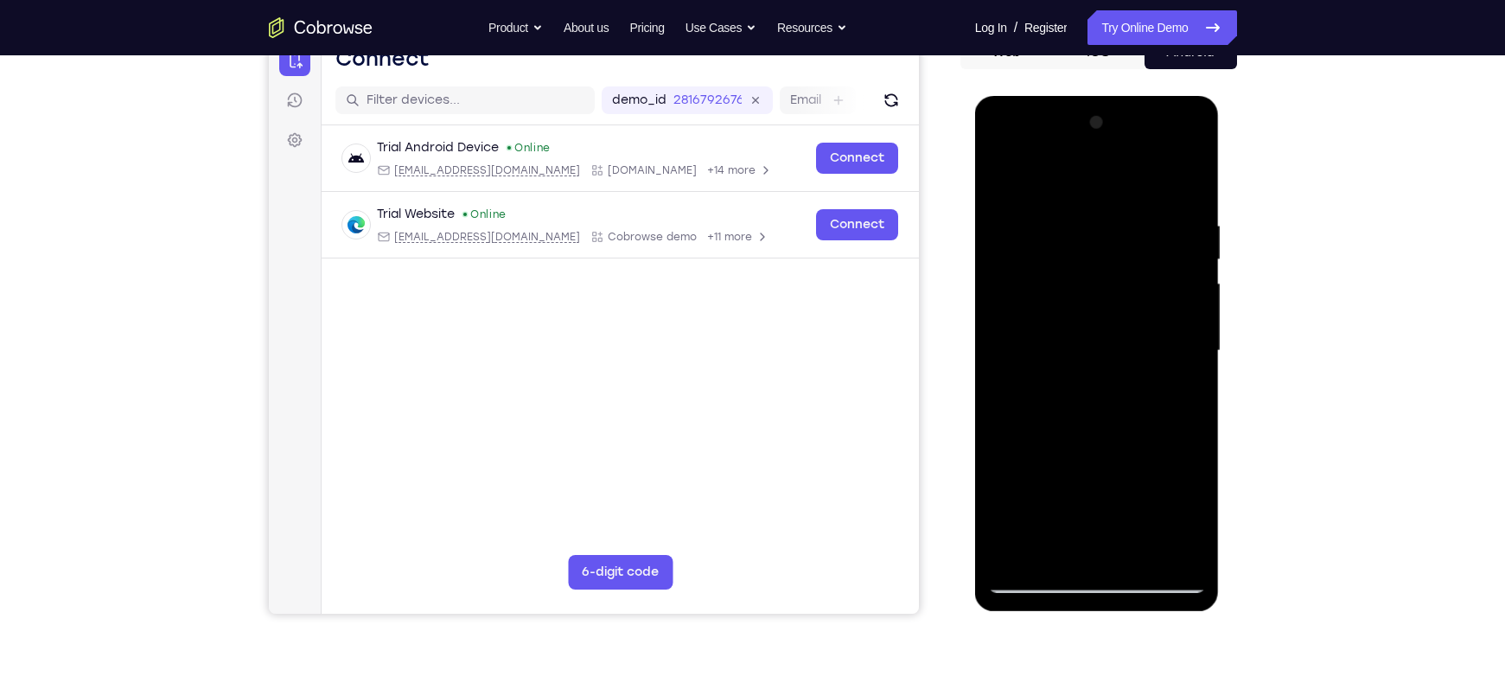
click at [1006, 178] on div at bounding box center [1097, 351] width 218 height 484
click at [1005, 176] on div at bounding box center [1097, 351] width 218 height 484
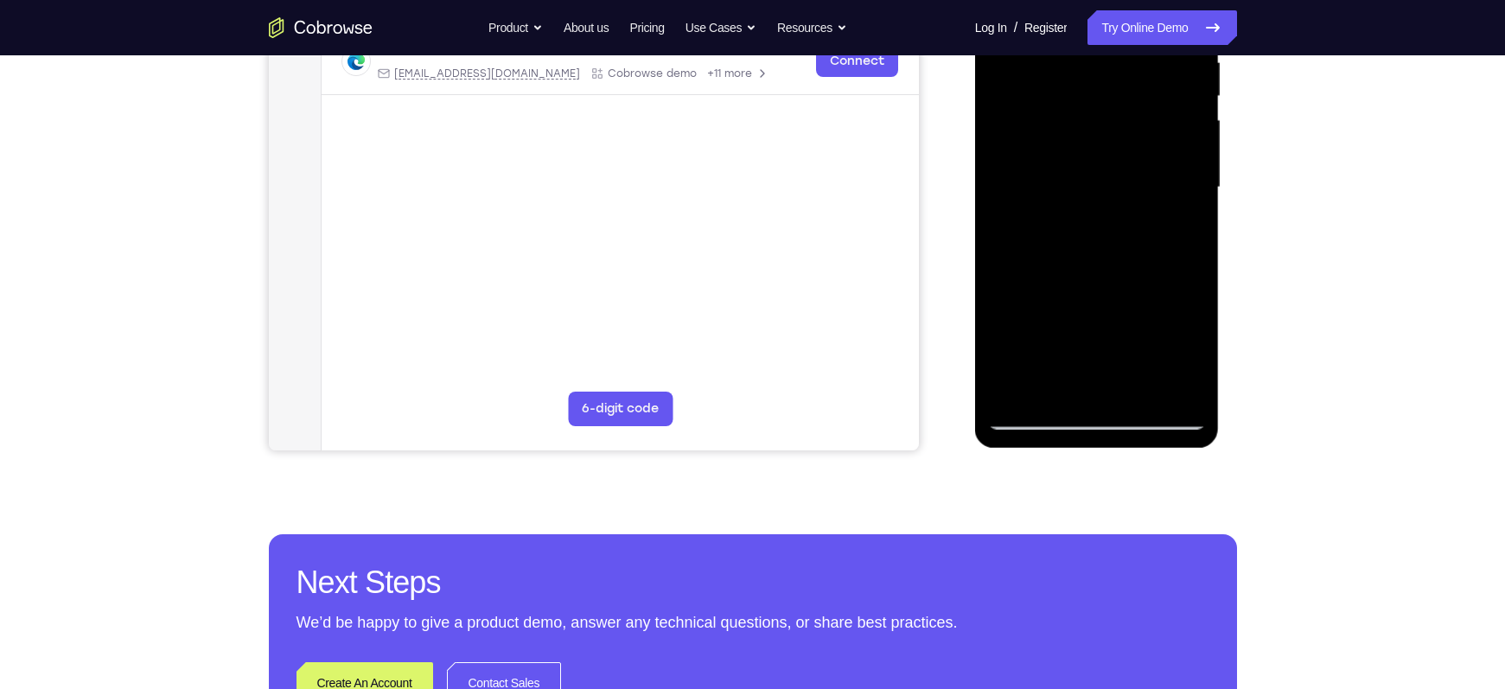
scroll to position [357, 0]
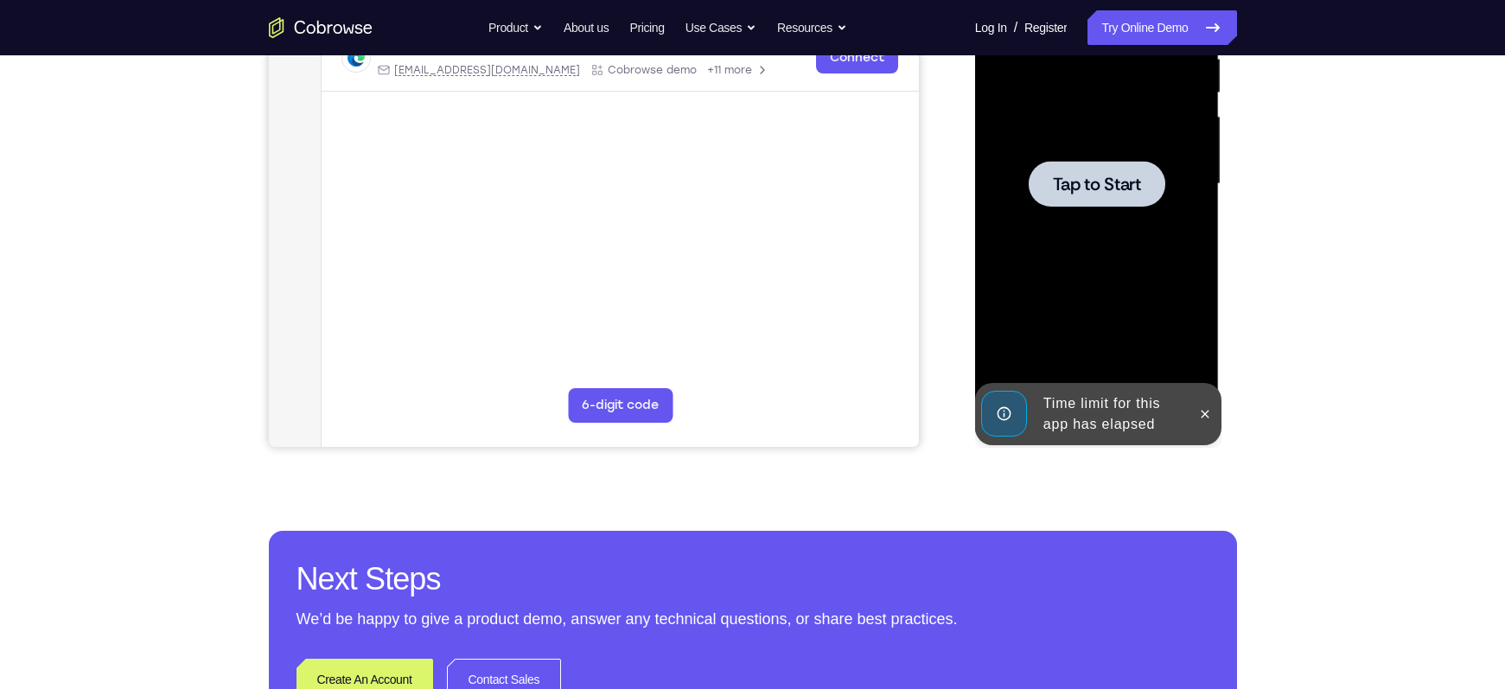
click at [1090, 392] on div at bounding box center [1097, 184] width 218 height 484
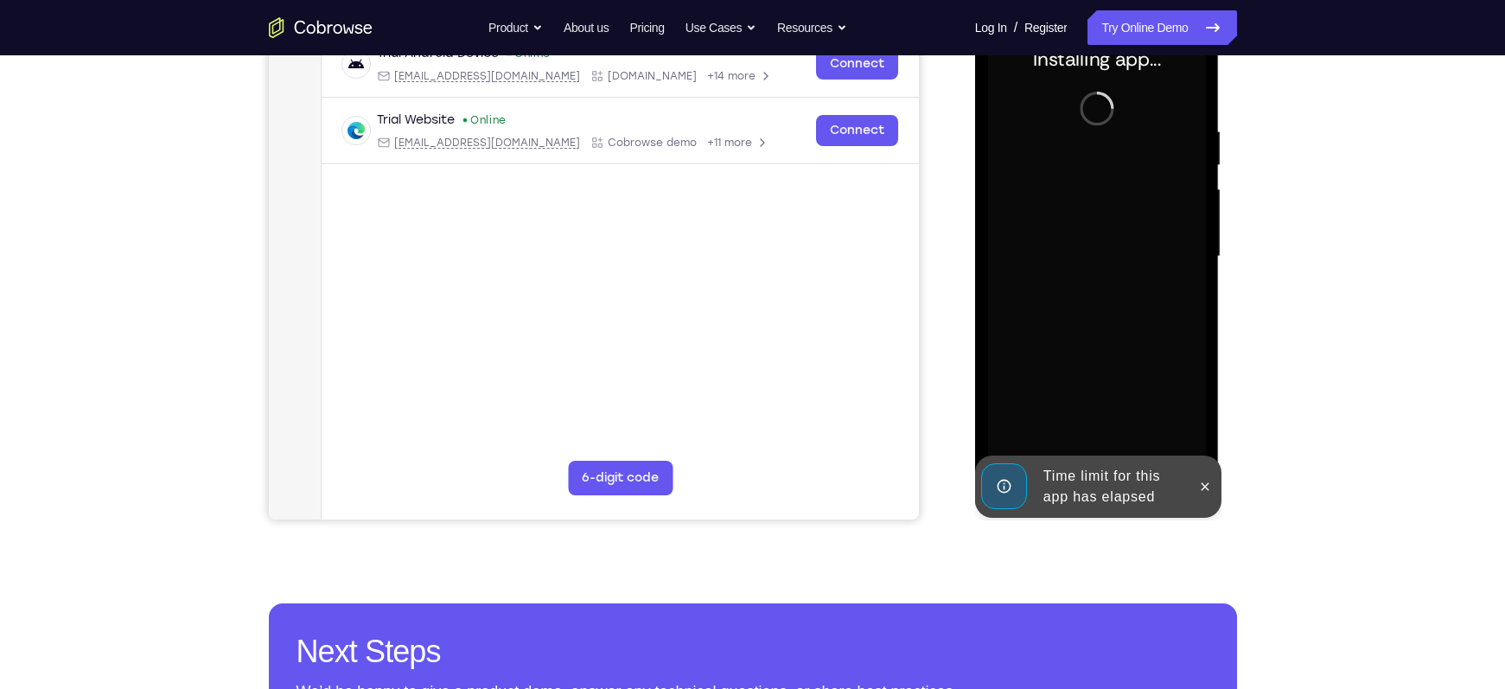
scroll to position [284, 0]
